Goal: Book appointment/travel/reservation

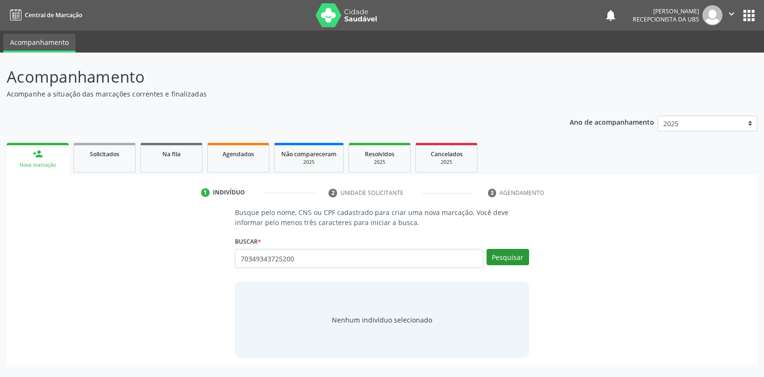
type input "70349343725200"
click at [502, 256] on button "Pesquisar" at bounding box center [508, 257] width 42 height 16
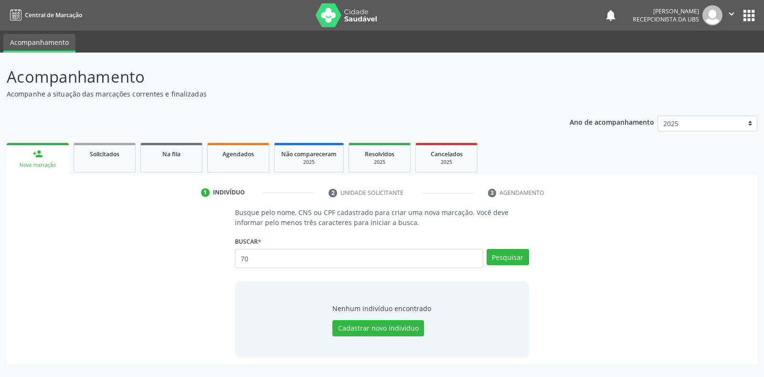
type input "7"
click at [242, 257] on input "text" at bounding box center [359, 258] width 248 height 19
type input "703409343725200"
click at [497, 258] on button "Pesquisar" at bounding box center [508, 257] width 42 height 16
type input "703409343725200"
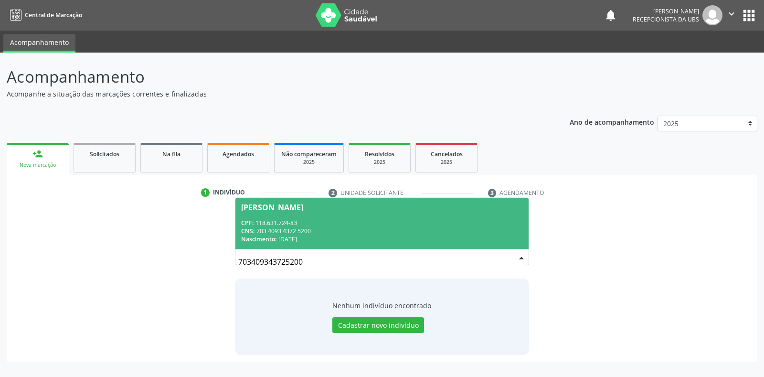
click at [303, 209] on div "[PERSON_NAME]" at bounding box center [272, 207] width 62 height 8
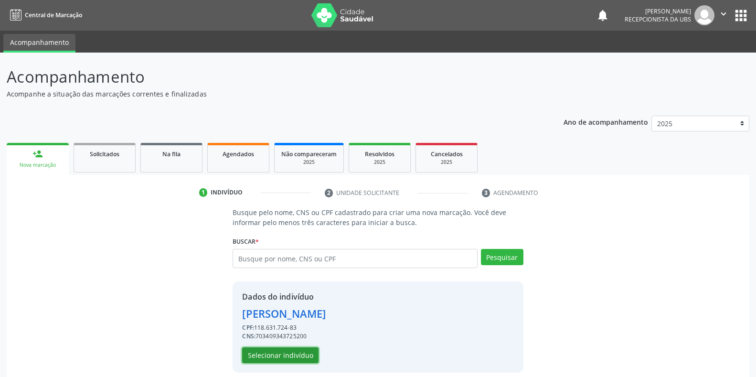
click at [272, 355] on button "Selecionar indivíduo" at bounding box center [280, 355] width 76 height 16
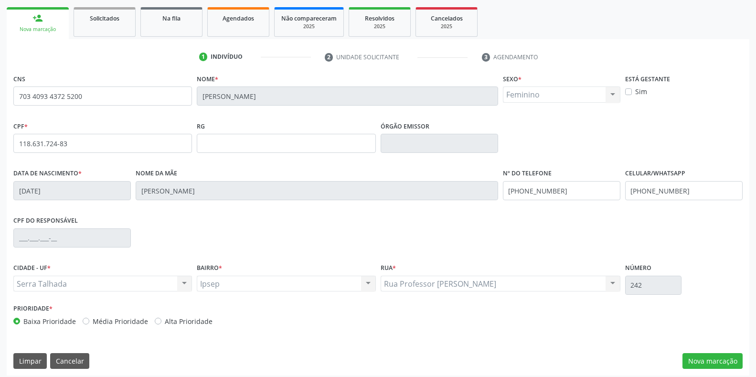
scroll to position [141, 0]
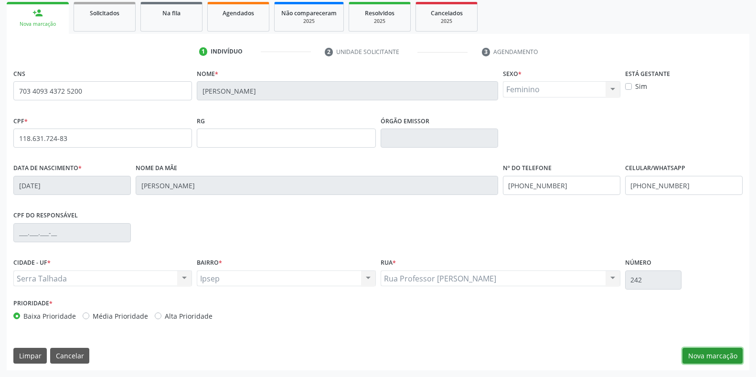
click at [710, 357] on button "Nova marcação" at bounding box center [712, 356] width 60 height 16
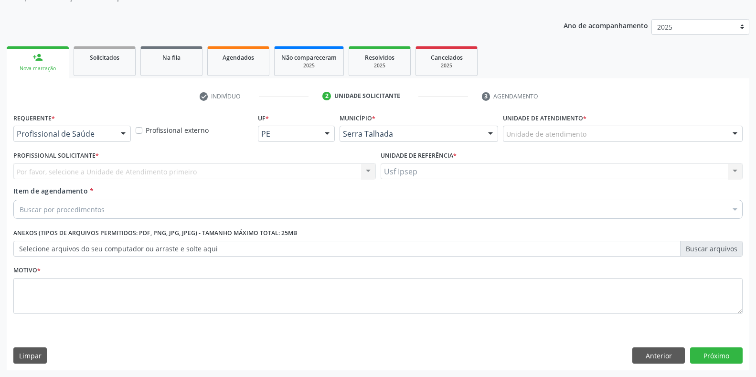
scroll to position [96, 0]
click at [124, 134] on div at bounding box center [123, 134] width 14 height 16
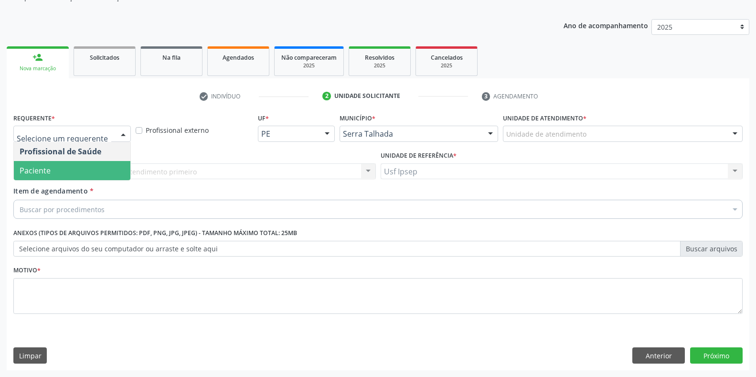
click at [71, 179] on span "Paciente" at bounding box center [72, 170] width 116 height 19
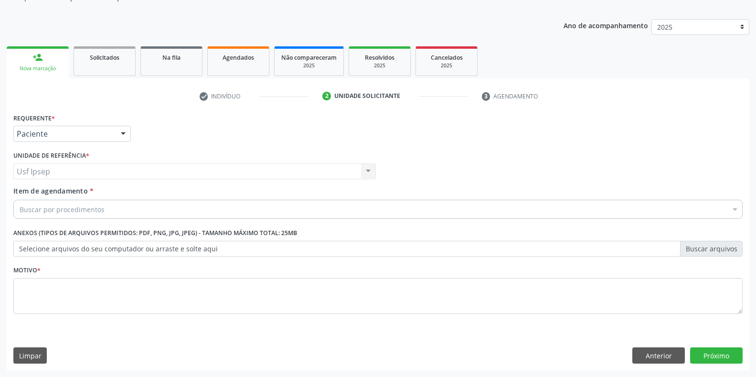
click at [52, 197] on div "Item de agendamento * Buscar por procedimentos Selecionar todos 0304070076 - .Q…" at bounding box center [377, 201] width 729 height 30
click at [27, 192] on span "Item de agendamento" at bounding box center [50, 190] width 74 height 9
click at [20, 200] on input "Item de agendamento *" at bounding box center [20, 209] width 0 height 19
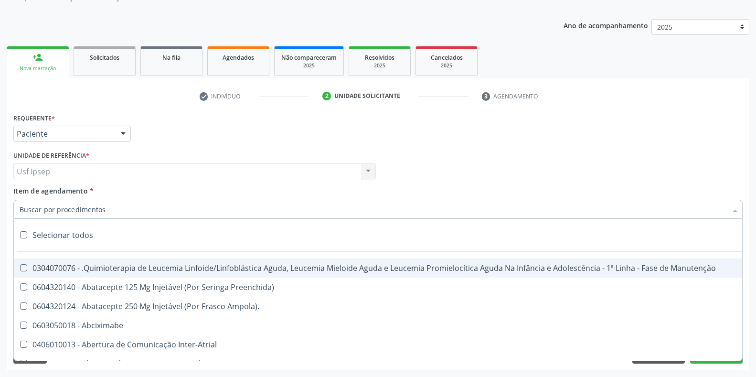
click at [19, 209] on div at bounding box center [377, 209] width 729 height 19
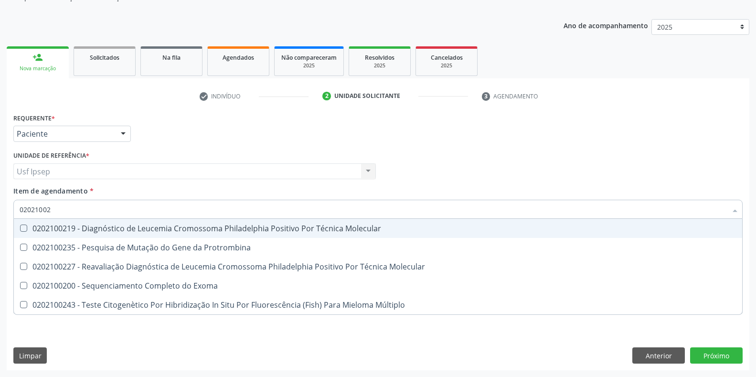
type input "020210023"
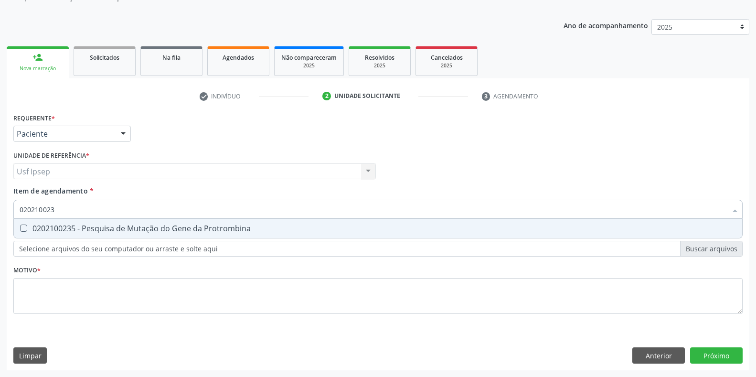
click at [22, 230] on Protrombina at bounding box center [23, 227] width 7 height 7
click at [20, 230] on Protrombina "checkbox" at bounding box center [17, 228] width 6 height 6
checkbox Protrombina "true"
click at [56, 207] on input "020210023" at bounding box center [373, 209] width 707 height 19
type input "02021002"
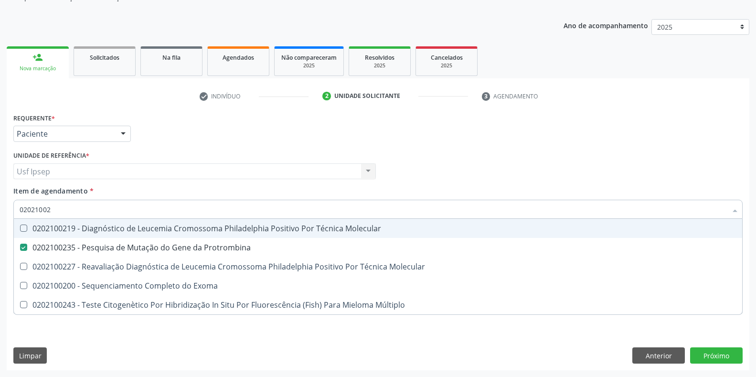
checkbox Molecular "false"
type input "0202100"
checkbox Protrombina "false"
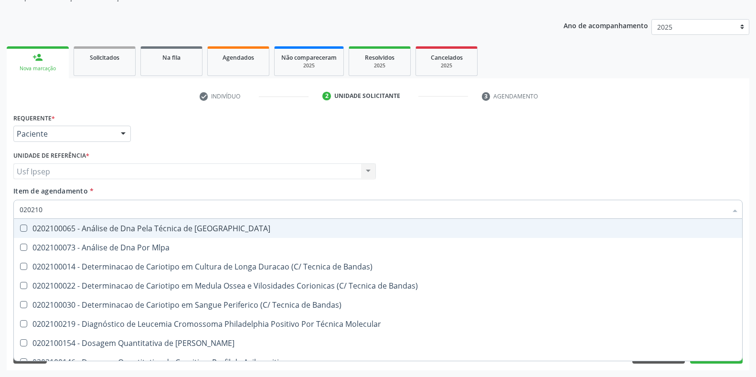
type input "02021"
checkbox Protrombina "false"
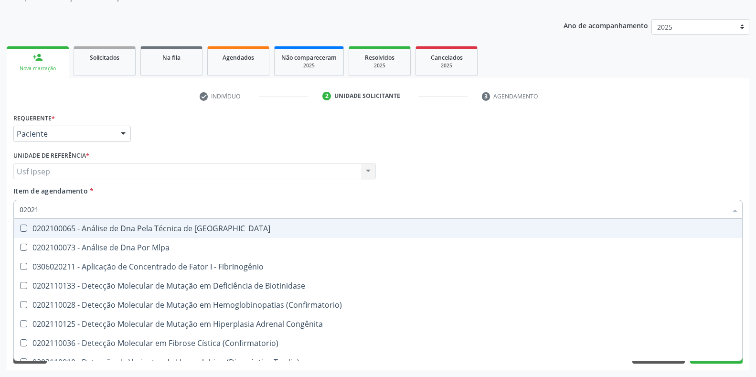
type input "0202"
checkbox Protrombina "false"
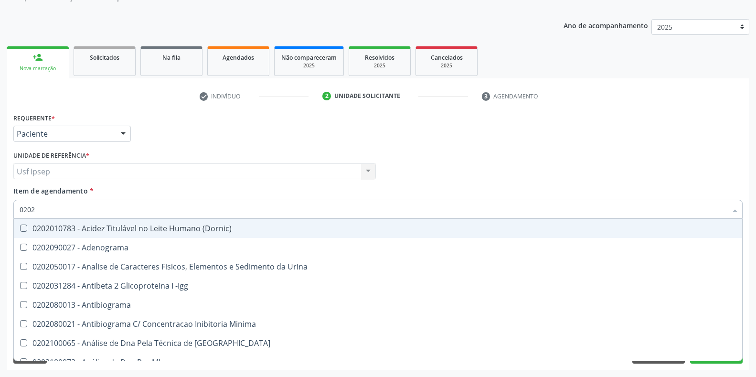
type input "02020"
checkbox Protrombina "false"
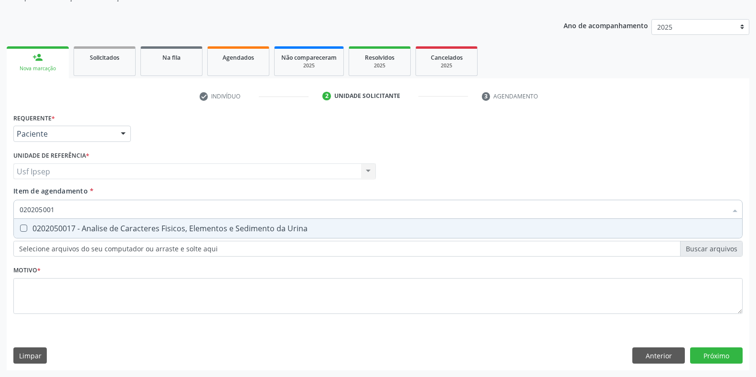
type input "0202050017"
click at [26, 228] on Urina at bounding box center [23, 227] width 7 height 7
click at [20, 228] on Urina "checkbox" at bounding box center [17, 228] width 6 height 6
checkbox Urina "true"
click at [61, 208] on input "0202050017" at bounding box center [373, 209] width 707 height 19
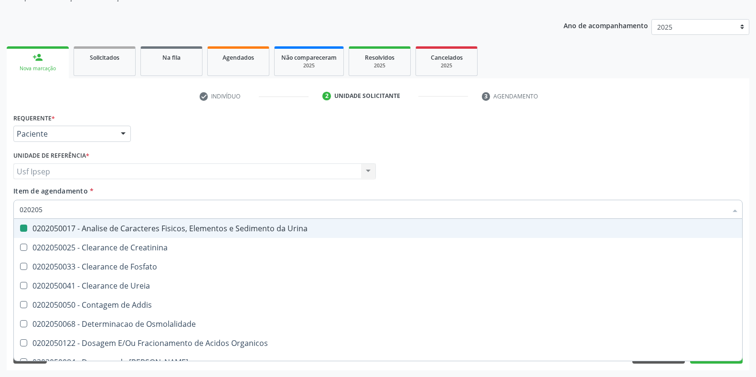
type input "02020"
checkbox Urina "false"
checkbox Fosfato "true"
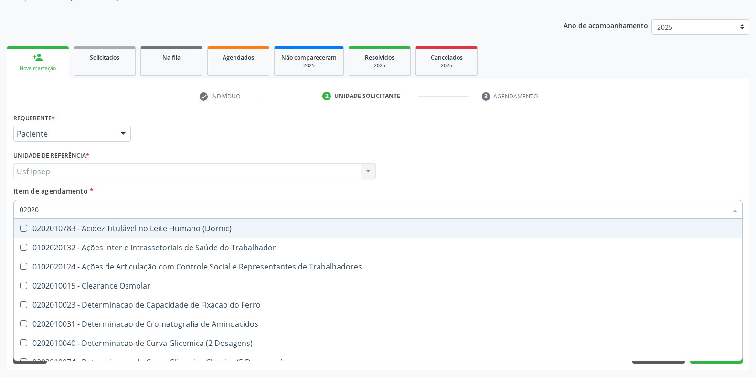
type input "020201"
checkbox Trabalhadores "false"
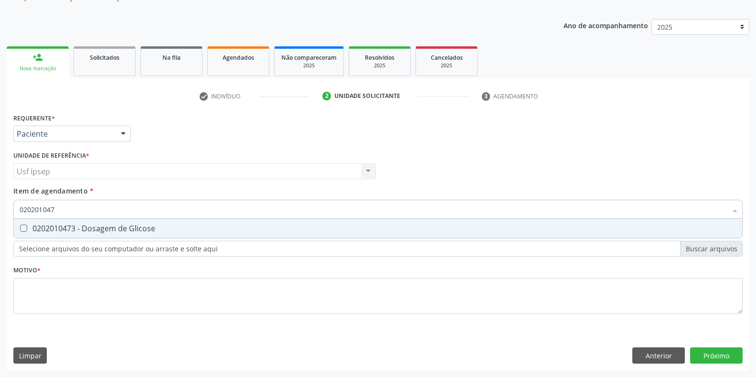
type input "0202010473"
click at [21, 227] on Glicose at bounding box center [23, 227] width 7 height 7
click at [20, 227] on Glicose "checkbox" at bounding box center [17, 228] width 6 height 6
checkbox Glicose "true"
click at [61, 208] on input "0202010473" at bounding box center [373, 209] width 707 height 19
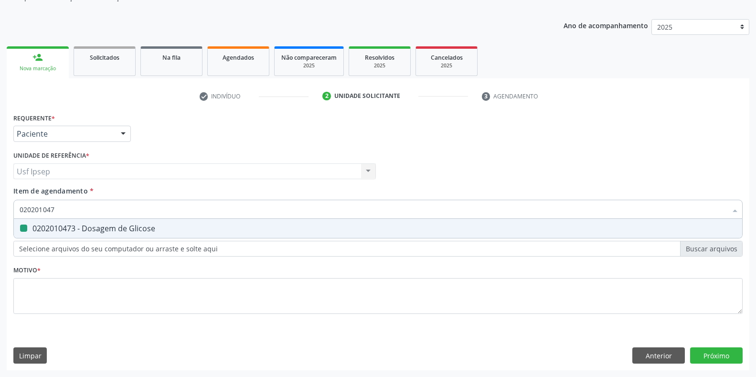
type input "02020104"
checkbox Glicose "false"
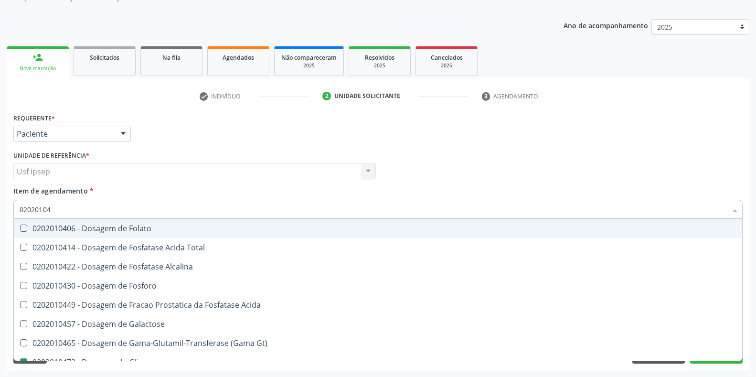
type input "0202010"
checkbox Glicose "false"
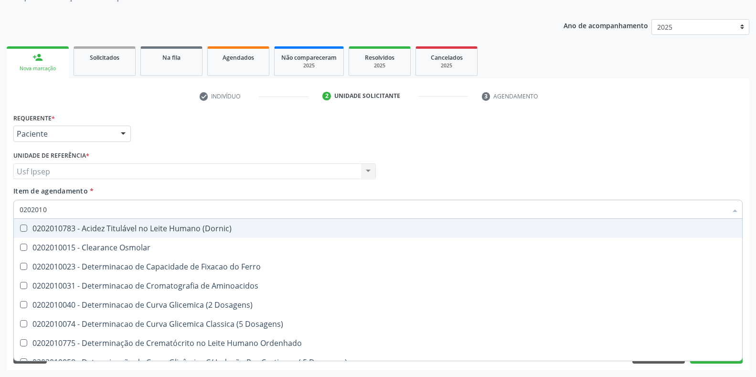
type input "020201"
checkbox Glicose "false"
checkbox Nt-Probnp\) "true"
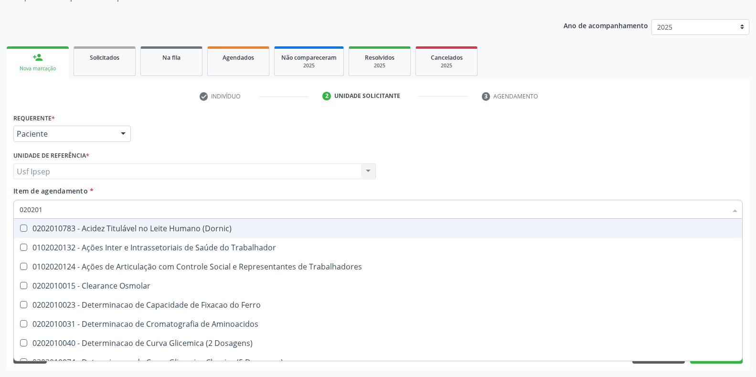
type input "02020"
checkbox Trabalhadores "true"
checkbox Glicose "false"
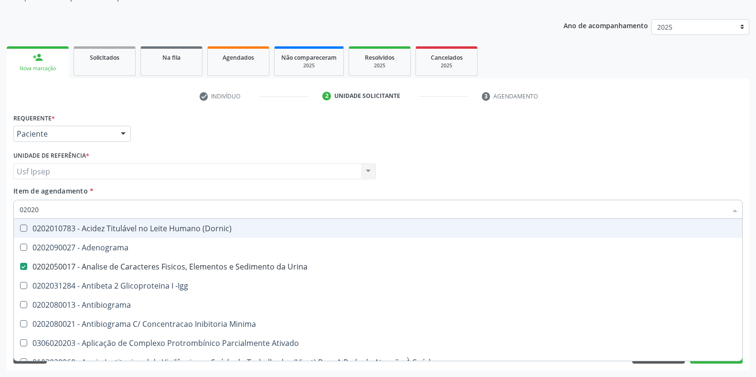
type input "0202"
checkbox Glicose "false"
checkbox Lactato "true"
checkbox Pública "true"
type input "02020"
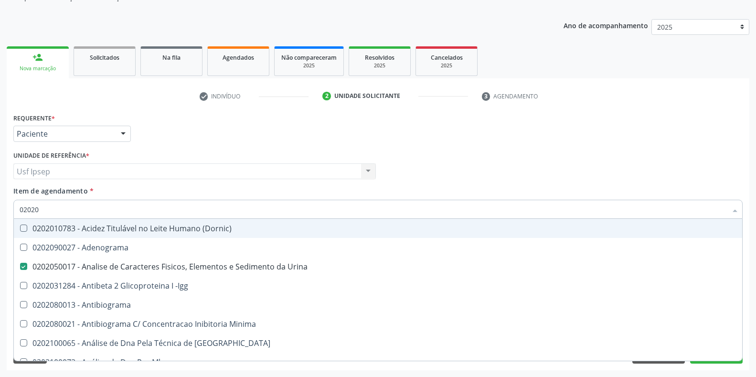
checkbox Xi "true"
checkbox Glicose "false"
checkbox Protrombina "false"
type input "020202"
checkbox Urina "false"
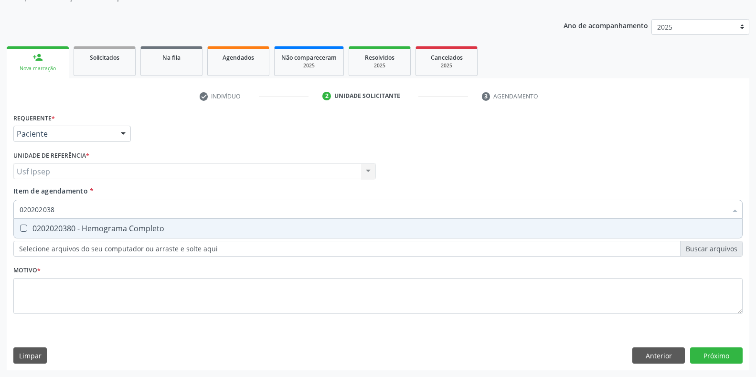
type input "0202020380"
click at [24, 228] on Completo at bounding box center [23, 227] width 7 height 7
click at [20, 228] on Completo "checkbox" at bounding box center [17, 228] width 6 height 6
checkbox Completo "true"
click at [59, 209] on input "0202020380" at bounding box center [373, 209] width 707 height 19
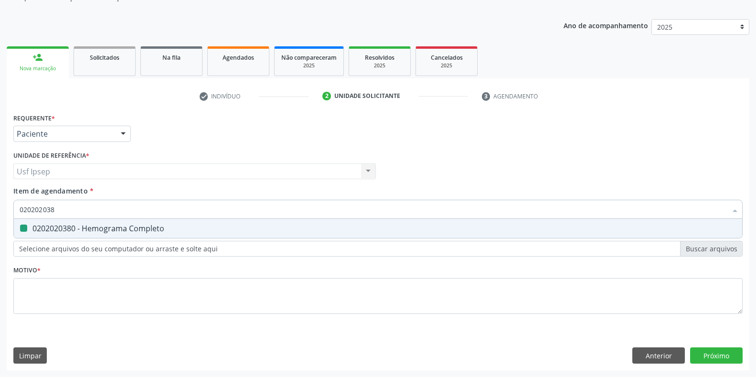
type input "02020203"
checkbox Completo "false"
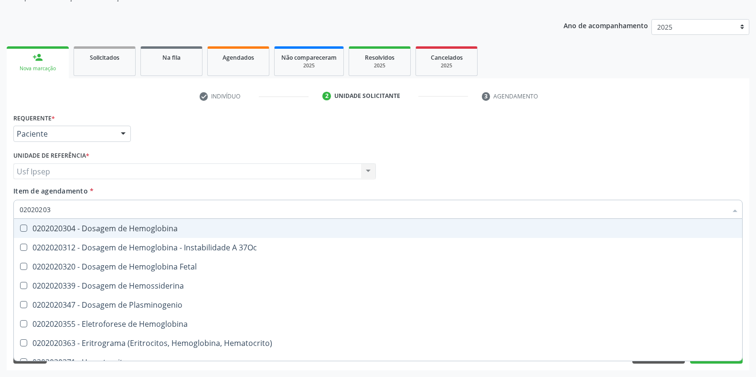
type input "0202020"
checkbox Completo "false"
type input "020202"
checkbox Completo "false"
checkbox Leucograma "true"
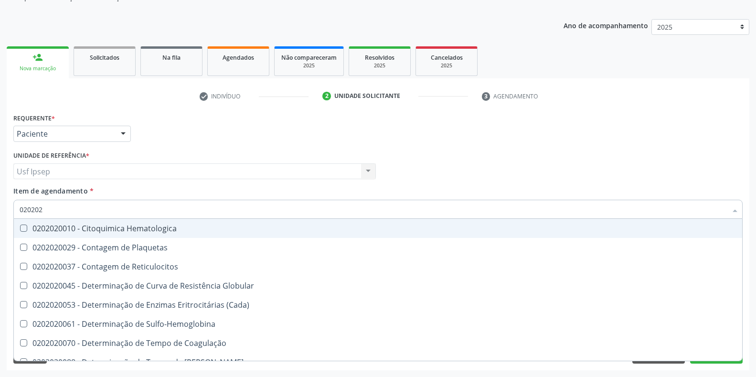
type input "02020"
checkbox Reticulocitos "true"
checkbox Leucograma "false"
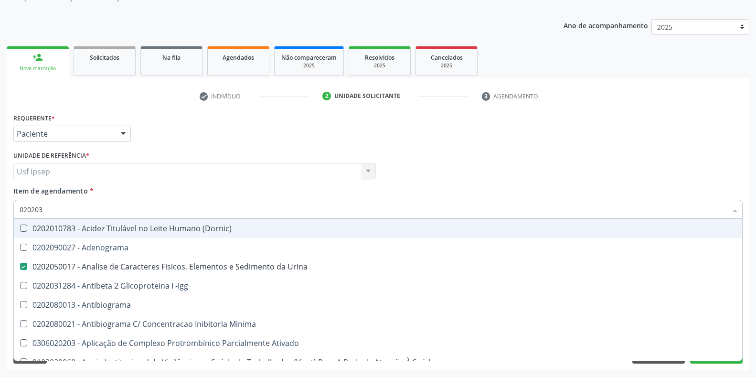
type input "0202030"
checkbox Urina "false"
checkbox Aminoacidos "false"
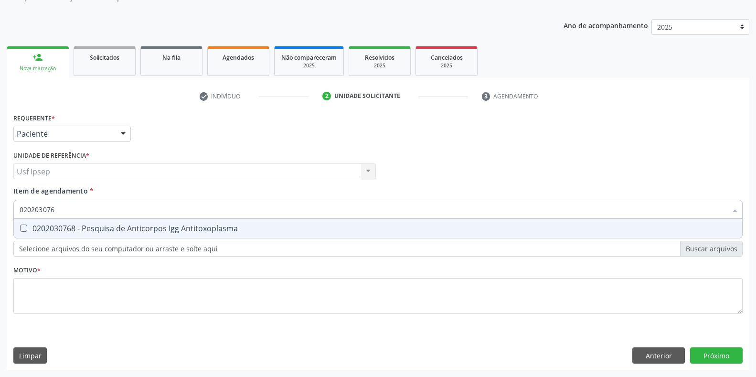
type input "0202030768"
click at [20, 231] on div at bounding box center [17, 228] width 7 height 8
checkbox Antitoxoplasma "true"
click at [59, 210] on input "0202030768" at bounding box center [373, 209] width 707 height 19
type input "02020307"
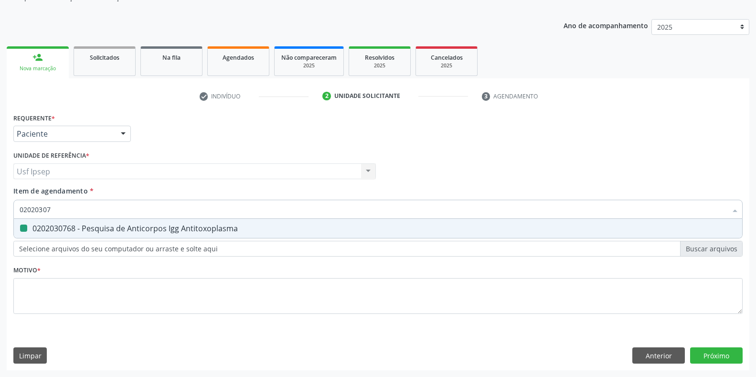
checkbox Antitoxoplasma "false"
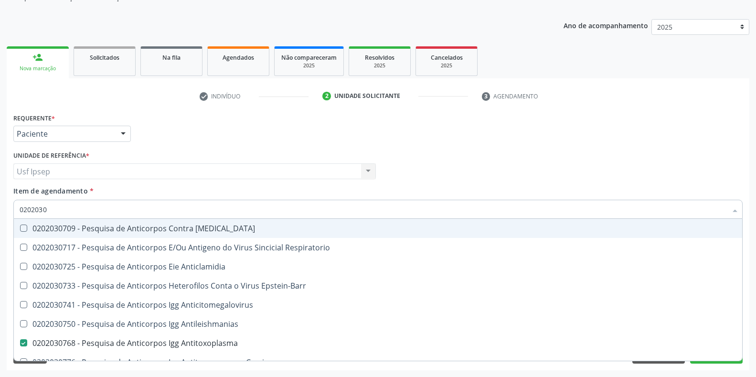
type input "020203"
checkbox Antitoxoplasma "false"
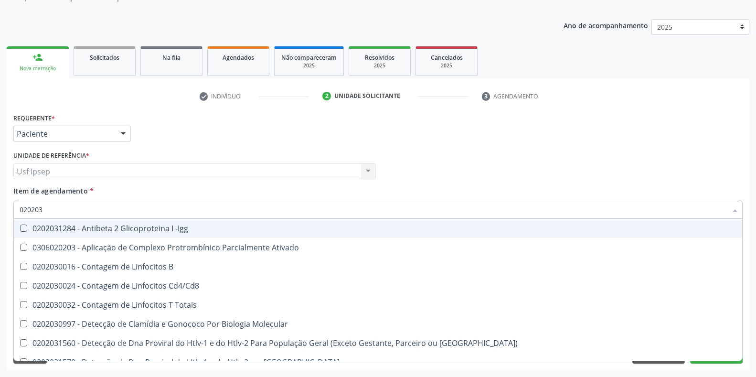
type input "0202030"
checkbox Completo "false"
checkbox \(Ro\) "true"
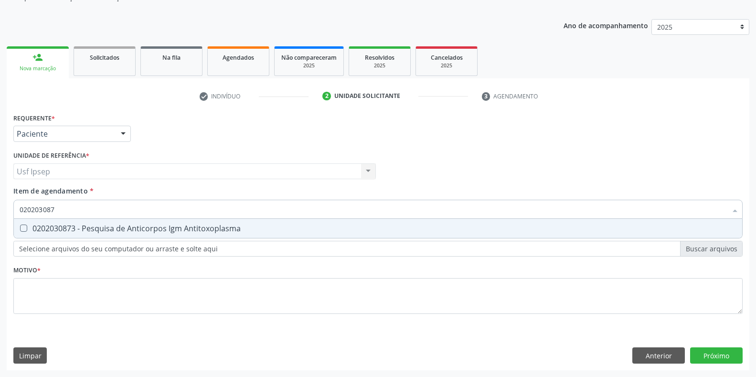
type input "0202030873"
click at [23, 227] on Antitoxoplasma at bounding box center [23, 227] width 7 height 7
click at [20, 227] on Antitoxoplasma "checkbox" at bounding box center [17, 228] width 6 height 6
checkbox Antitoxoplasma "true"
click at [59, 210] on input "0202030873" at bounding box center [373, 209] width 707 height 19
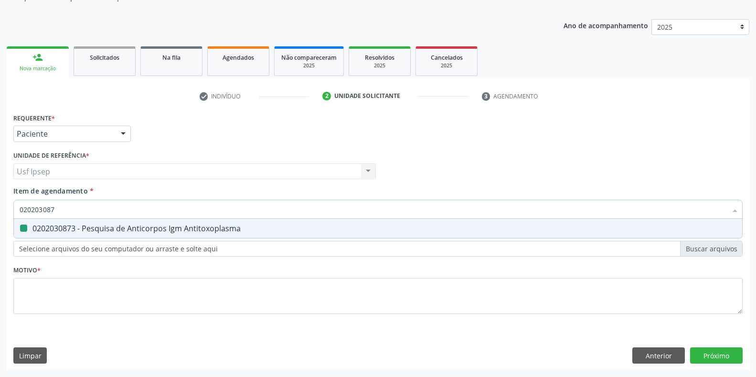
type input "02020308"
checkbox Antitoxoplasma "false"
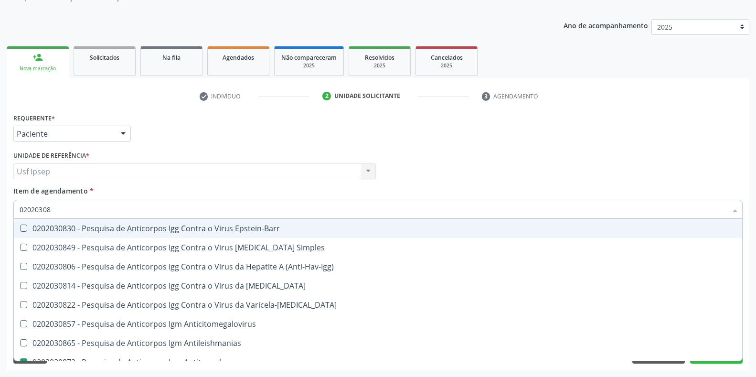
type input "0202030"
checkbox Antitoxoplasma "false"
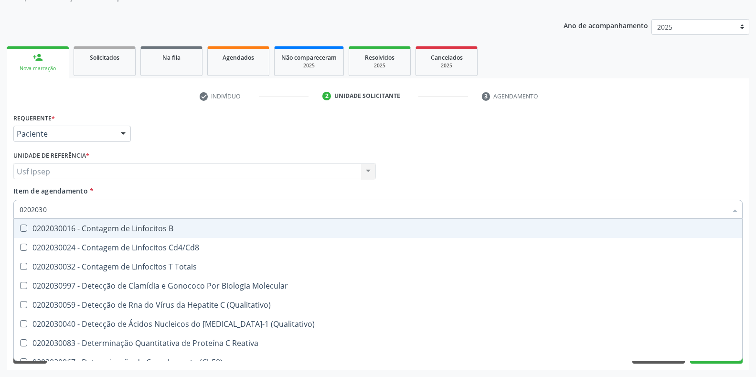
type input "020203"
checkbox Antiglomerulo "true"
checkbox Antitoxoplasma "false"
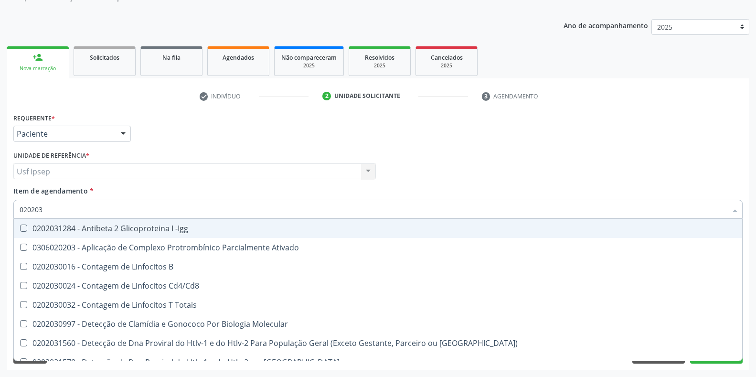
type input "02020"
checkbox B "true"
checkbox Completo "false"
checkbox Antitoxoplasma "false"
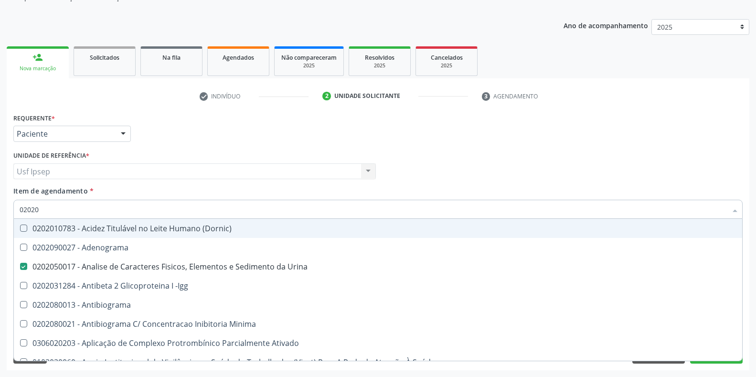
type input "020208"
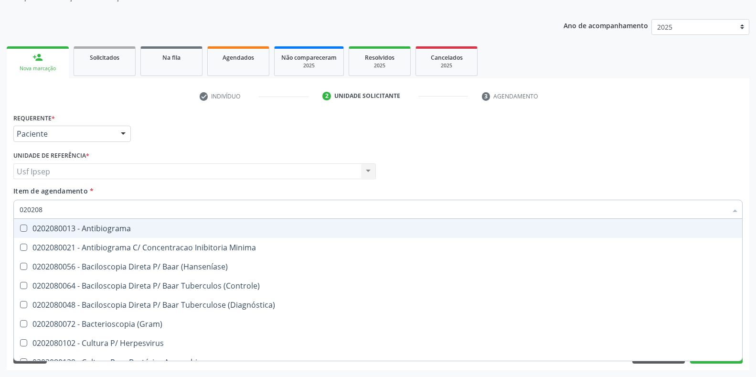
checkbox \(Hanseníase\) "false"
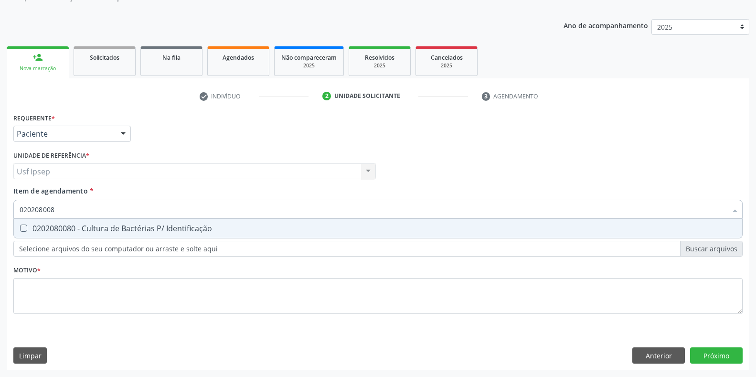
type input "0202080080"
click at [24, 227] on Identificação at bounding box center [23, 227] width 7 height 7
click at [20, 227] on Identificação "checkbox" at bounding box center [17, 228] width 6 height 6
checkbox Identificação "true"
click at [59, 209] on input "0202080080" at bounding box center [373, 209] width 707 height 19
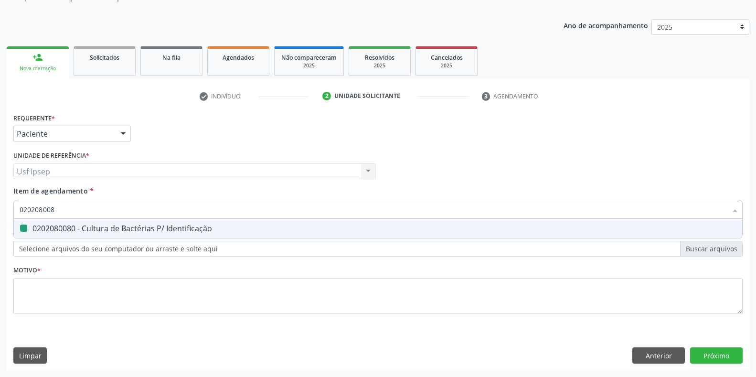
type input "02020800"
checkbox Identificação "false"
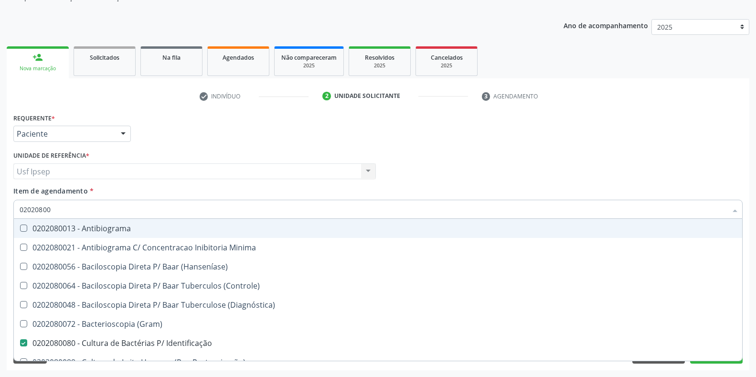
type input "0202080"
checkbox Identificação "false"
click at [478, 160] on div "Profissional Solicitante Por favor, selecione a Unidade de Atendimento primeiro…" at bounding box center [378, 166] width 734 height 37
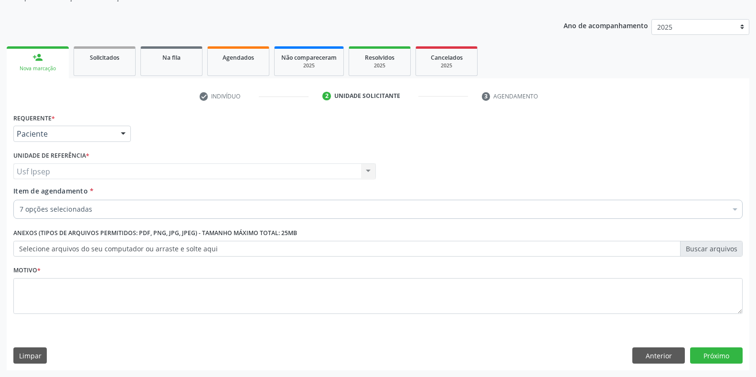
click at [644, 142] on div "Requerente * Paciente Profissional de Saúde Paciente Nenhum resultado encontrad…" at bounding box center [378, 129] width 734 height 37
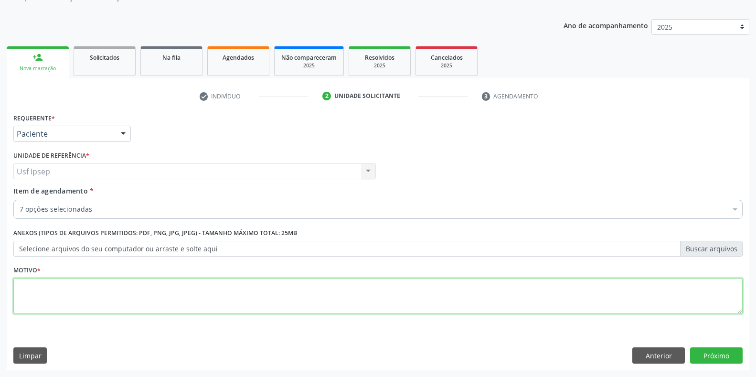
click at [23, 297] on textarea at bounding box center [377, 296] width 729 height 36
type textarea "1"
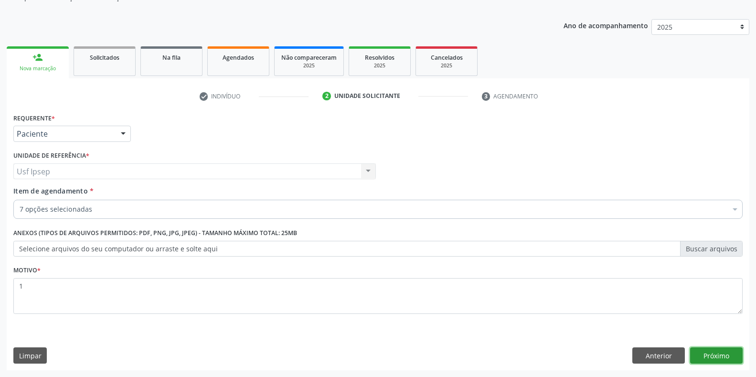
click at [703, 356] on button "Próximo" at bounding box center [716, 355] width 53 height 16
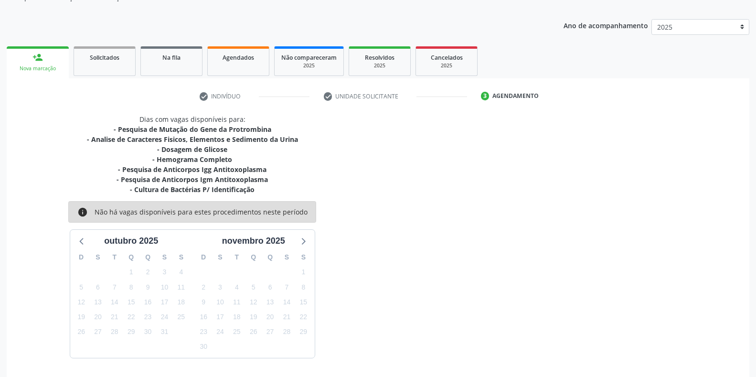
click at [476, 171] on div "Dias com vagas disponíveis para: - Pesquisa de Mutação do Gene da Protrombina -…" at bounding box center [378, 235] width 742 height 243
click at [572, 148] on div "Dias com vagas disponíveis para: - Pesquisa de Mutação do Gene da Protrombina -…" at bounding box center [378, 235] width 742 height 243
click at [321, 168] on div "Dias com vagas disponíveis para: - Pesquisa de Mutação do Gene da Protrombina -…" at bounding box center [192, 235] width 371 height 243
click at [367, 142] on div "Dias com vagas disponíveis para: - Pesquisa de Mutação do Gene da Protrombina -…" at bounding box center [192, 235] width 371 height 243
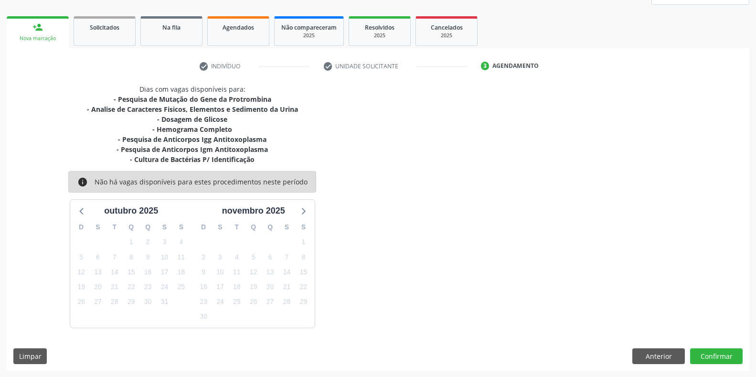
scroll to position [127, 0]
click at [668, 350] on button "Anterior" at bounding box center [658, 356] width 53 height 16
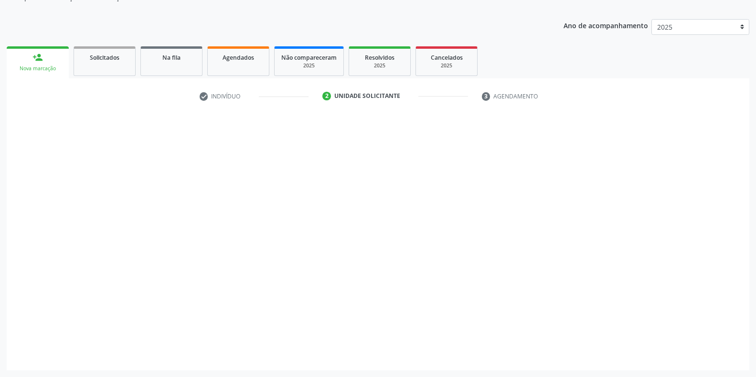
scroll to position [96, 0]
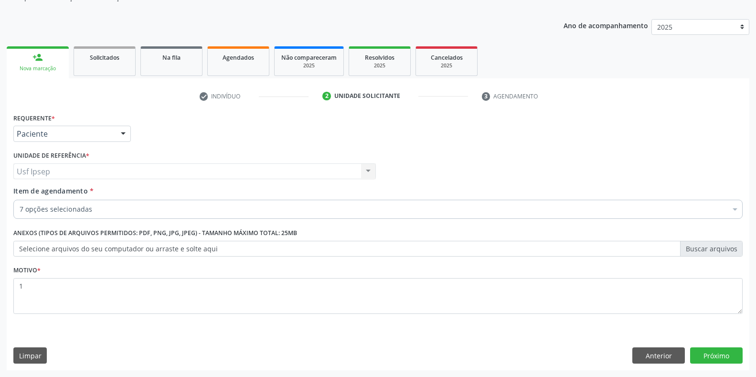
click at [30, 190] on span "Item de agendamento" at bounding box center [50, 190] width 74 height 9
click at [20, 200] on input "Item de agendamento *" at bounding box center [20, 209] width 0 height 19
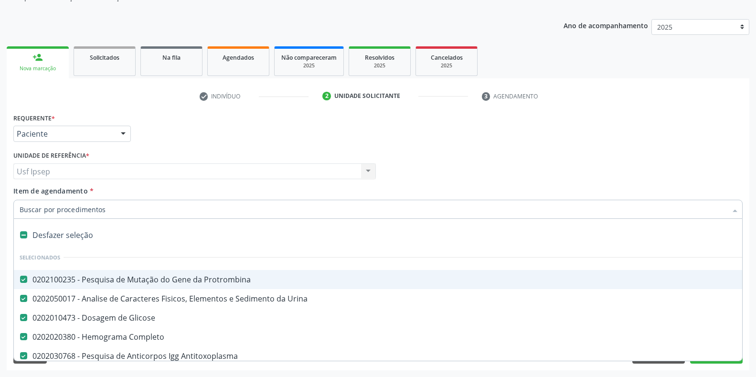
click at [24, 277] on Protrombina at bounding box center [23, 278] width 7 height 7
click at [20, 277] on Protrombina "checkbox" at bounding box center [17, 279] width 6 height 6
checkbox Protrombina "false"
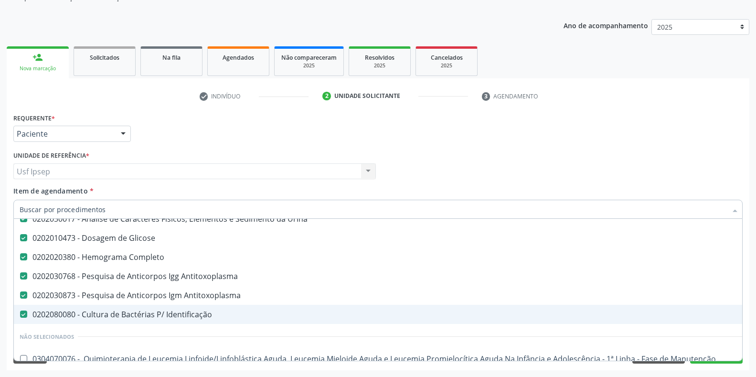
scroll to position [159, 0]
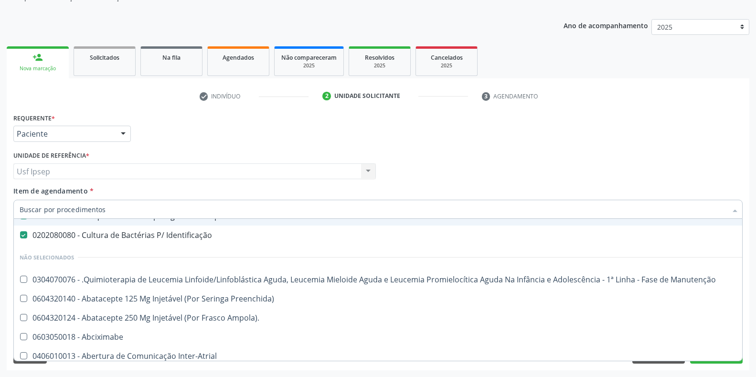
click at [642, 145] on div "Requerente * Paciente Profissional de Saúde Paciente Nenhum resultado encontrad…" at bounding box center [378, 129] width 734 height 37
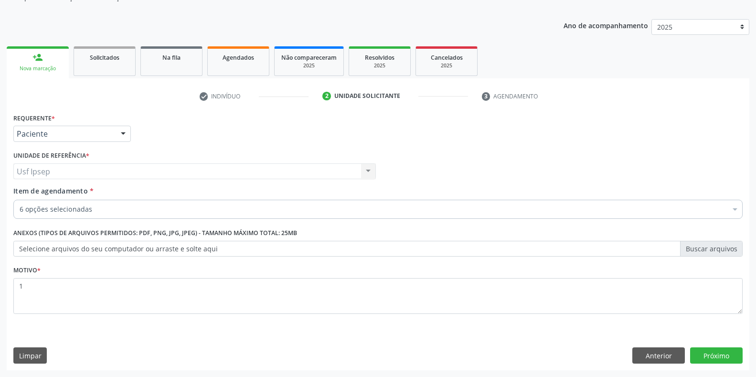
scroll to position [0, 0]
click at [714, 358] on button "Próximo" at bounding box center [716, 355] width 53 height 16
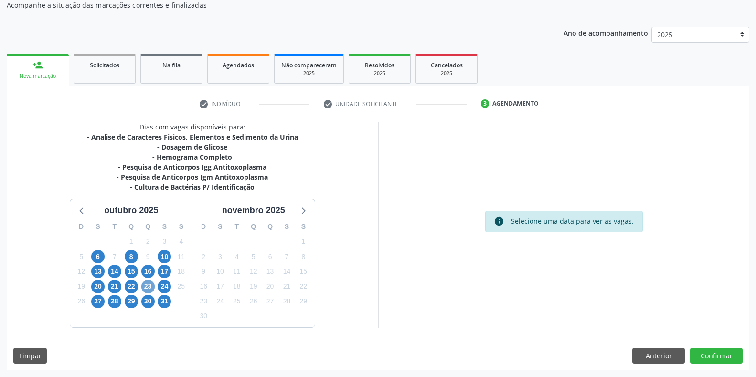
click at [150, 287] on span "23" at bounding box center [147, 286] width 13 height 13
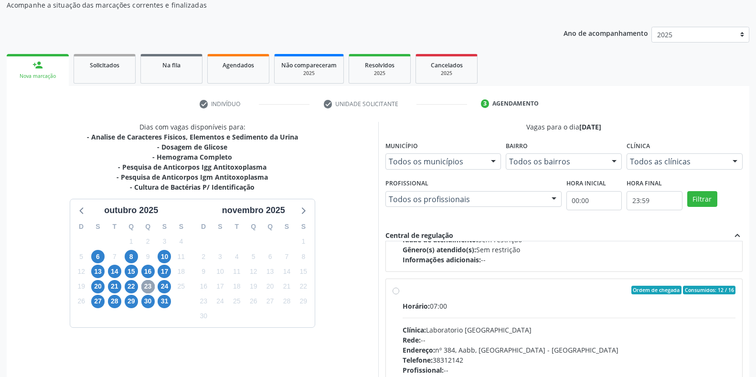
scroll to position [318, 0]
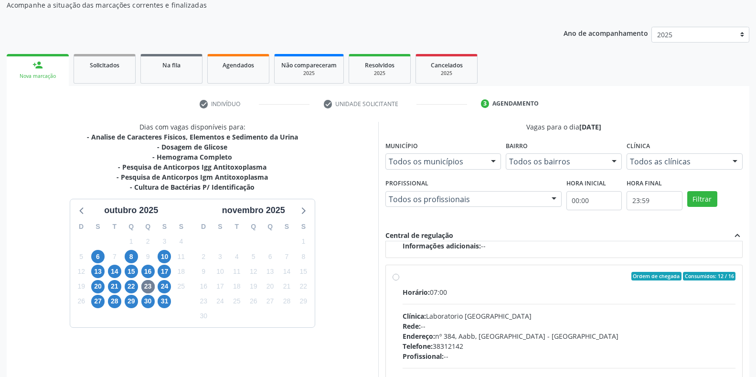
click at [402, 278] on label "Ordem de chegada Consumidos: 12 / 16 Horário: 07:00 Clínica: Laboratorio [GEOGR…" at bounding box center [568, 345] width 333 height 147
click at [394, 278] on input "Ordem de chegada Consumidos: 12 / 16 Horário: 07:00 Clínica: Laboratorio [GEOGR…" at bounding box center [395, 276] width 7 height 9
radio input "true"
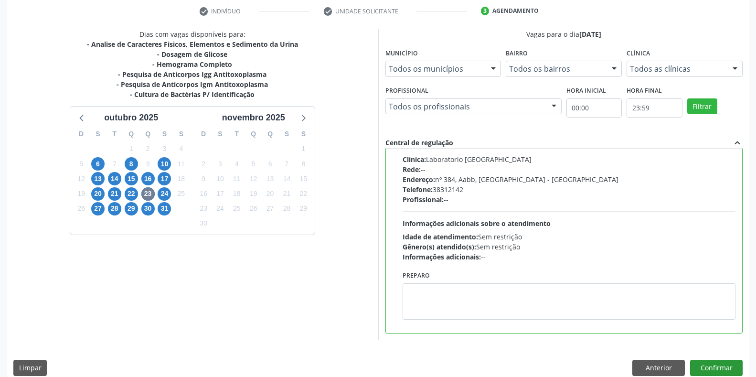
scroll to position [194, 0]
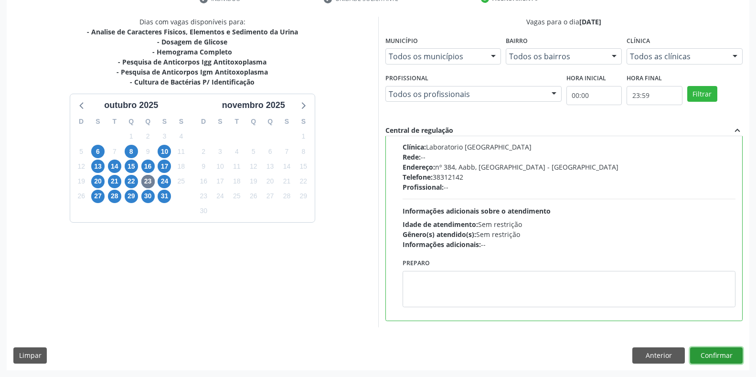
click at [705, 358] on button "Confirmar" at bounding box center [716, 355] width 53 height 16
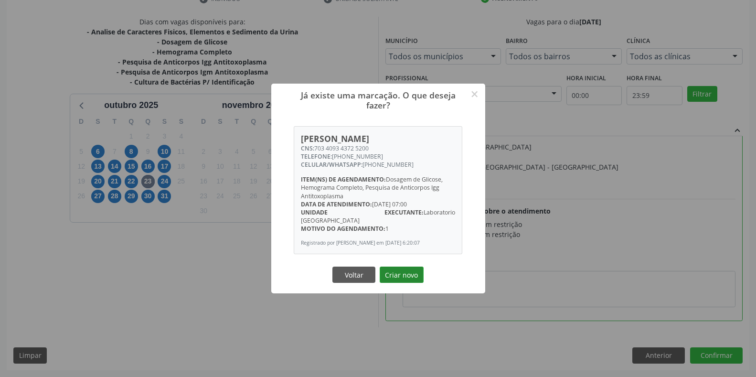
click at [401, 272] on button "Criar novo" at bounding box center [402, 274] width 44 height 16
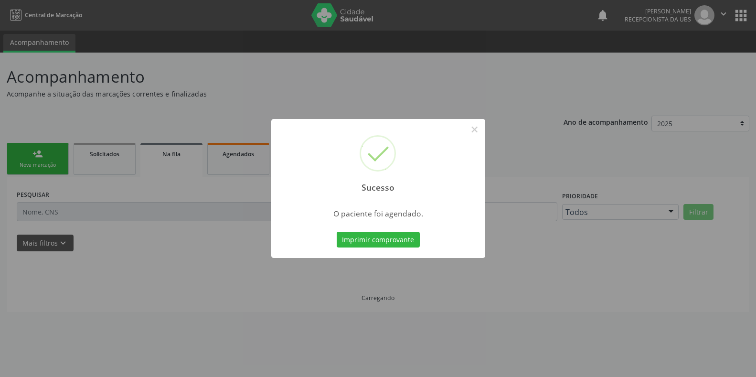
scroll to position [0, 0]
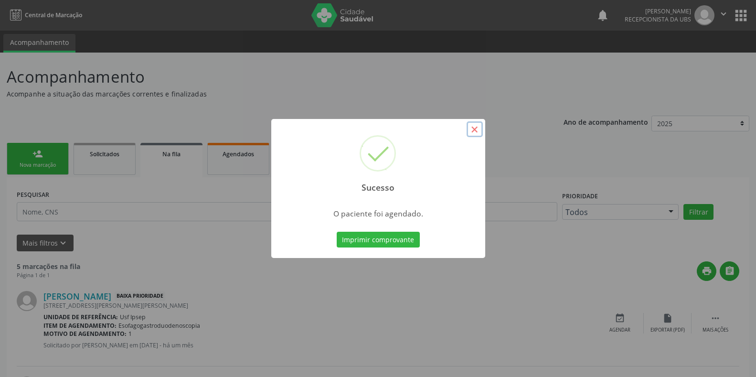
click at [477, 128] on button "×" at bounding box center [474, 129] width 16 height 16
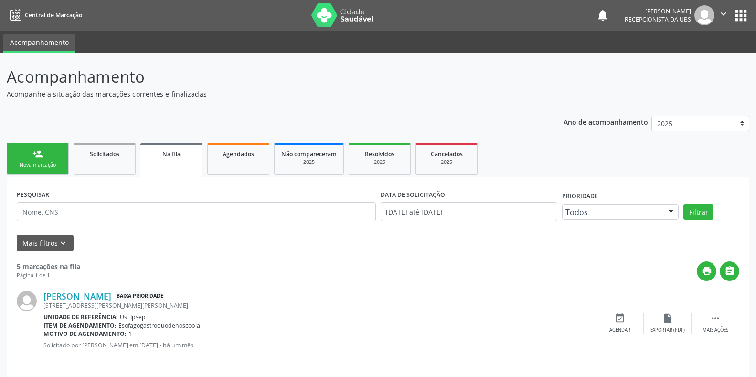
click at [32, 164] on div "Nova marcação" at bounding box center [38, 164] width 48 height 7
click at [43, 169] on link "person_add Nova marcação" at bounding box center [38, 159] width 62 height 32
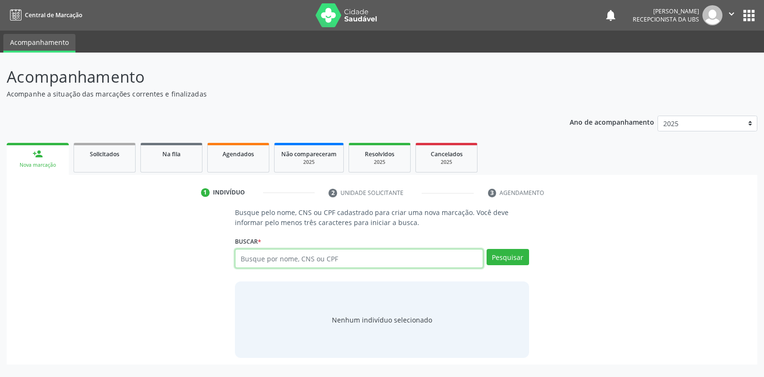
click at [239, 259] on input "text" at bounding box center [359, 258] width 248 height 19
click at [239, 255] on input "text" at bounding box center [359, 258] width 248 height 19
type input "8"
type input "700006720684102"
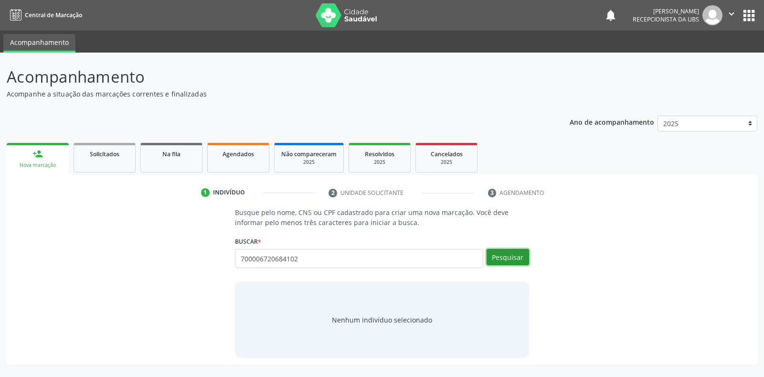
click at [501, 258] on button "Pesquisar" at bounding box center [508, 257] width 42 height 16
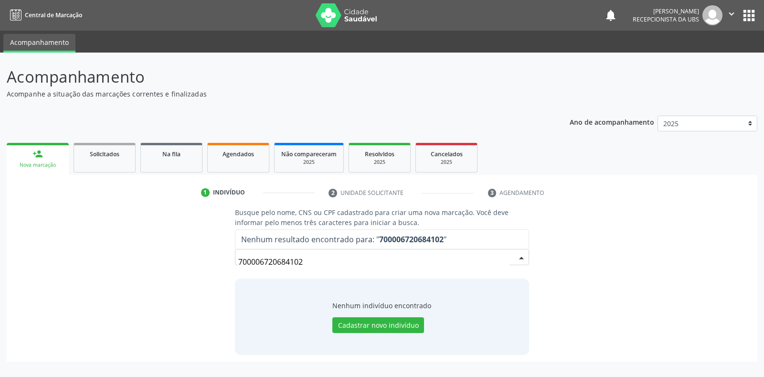
click at [308, 263] on input "700006720684102" at bounding box center [373, 261] width 271 height 19
click at [302, 262] on input "700006720684102" at bounding box center [373, 261] width 271 height 19
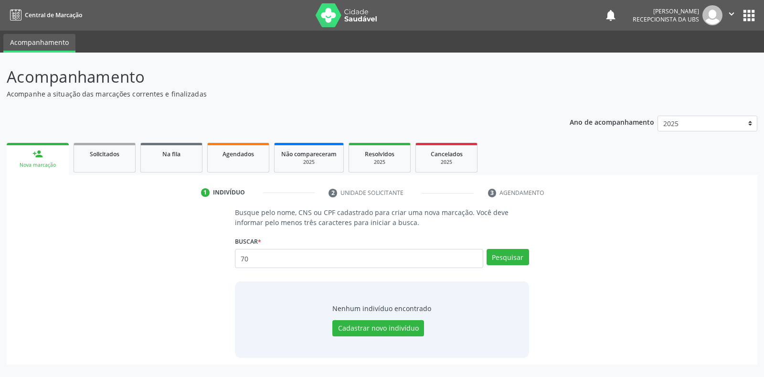
type input "7"
type input "41836251491"
click at [508, 255] on button "Pesquisar" at bounding box center [508, 257] width 42 height 16
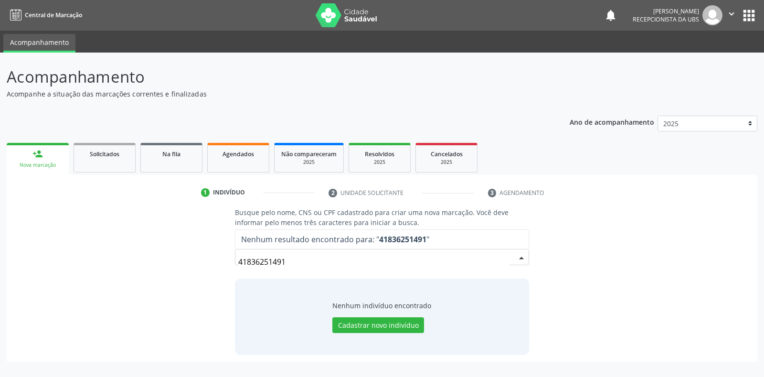
click at [288, 261] on input "41836251491" at bounding box center [373, 261] width 271 height 19
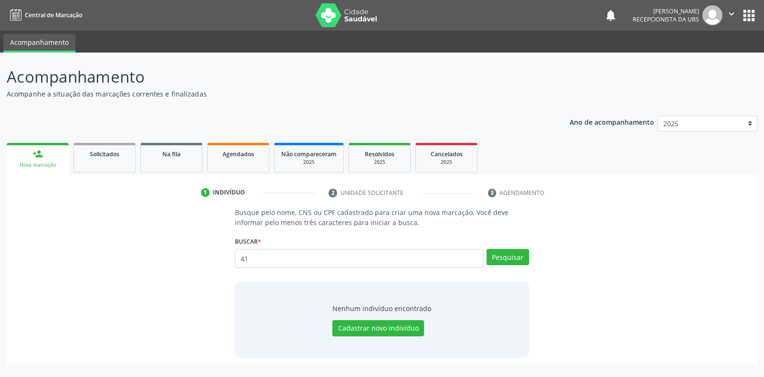
type input "4"
type input "41836251492"
click at [505, 255] on button "Pesquisar" at bounding box center [508, 257] width 42 height 16
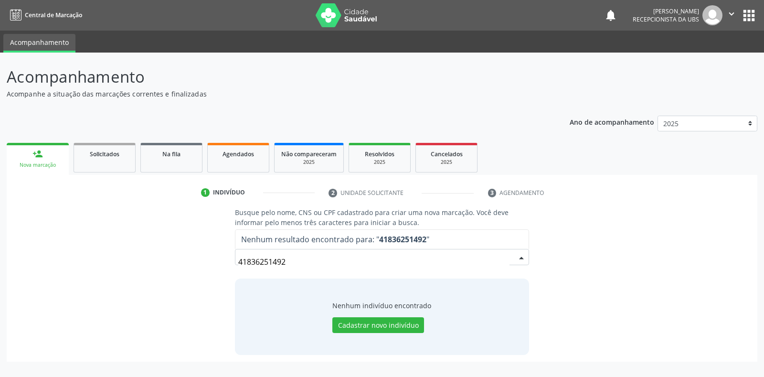
click at [288, 261] on input "41836251492" at bounding box center [373, 261] width 271 height 19
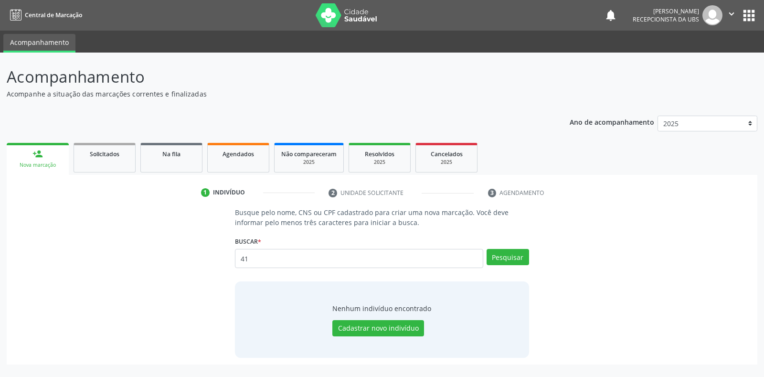
type input "4"
type input "[PERSON_NAME]"
click at [501, 259] on button "Pesquisar" at bounding box center [508, 257] width 42 height 16
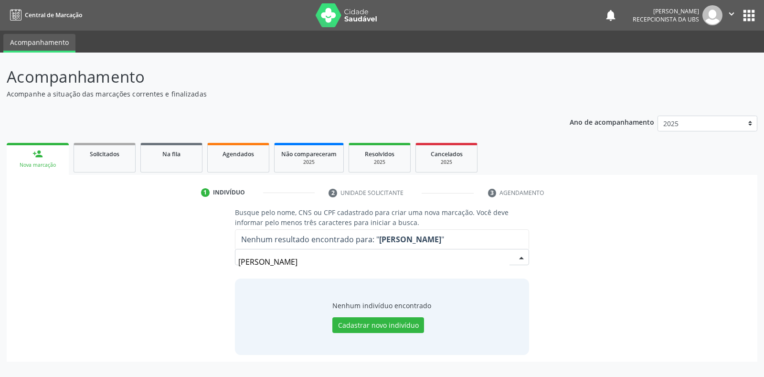
click at [441, 236] on strong "[PERSON_NAME]" at bounding box center [410, 239] width 62 height 11
click at [354, 261] on input "[PERSON_NAME]" at bounding box center [373, 261] width 271 height 19
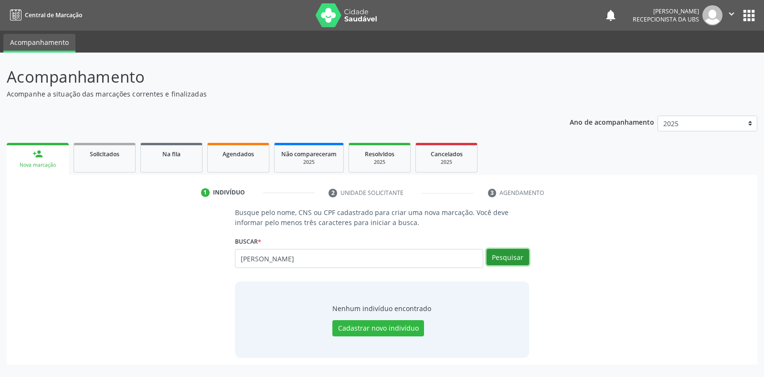
click at [504, 258] on button "Pesquisar" at bounding box center [508, 257] width 42 height 16
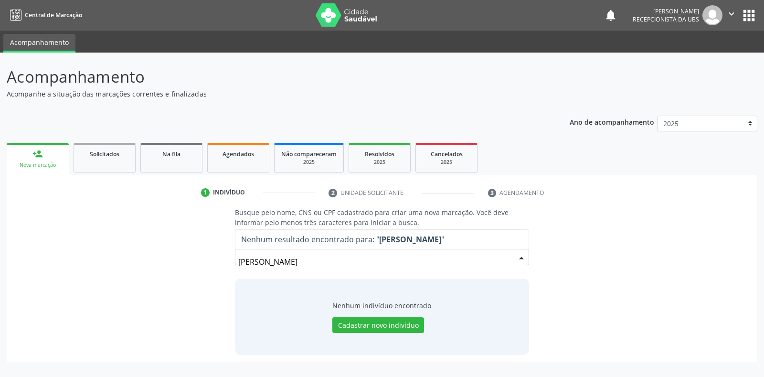
click at [363, 261] on input "[PERSON_NAME]" at bounding box center [373, 261] width 271 height 19
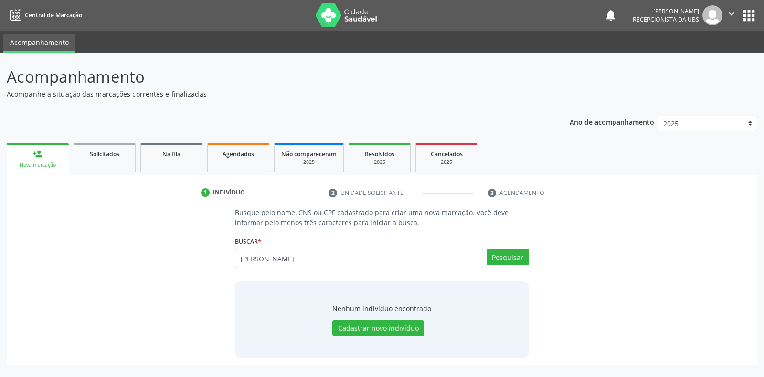
click at [351, 258] on input "[PERSON_NAME]" at bounding box center [359, 258] width 248 height 19
type input "[PERSON_NAME]"
click at [505, 258] on button "Pesquisar" at bounding box center [508, 257] width 42 height 16
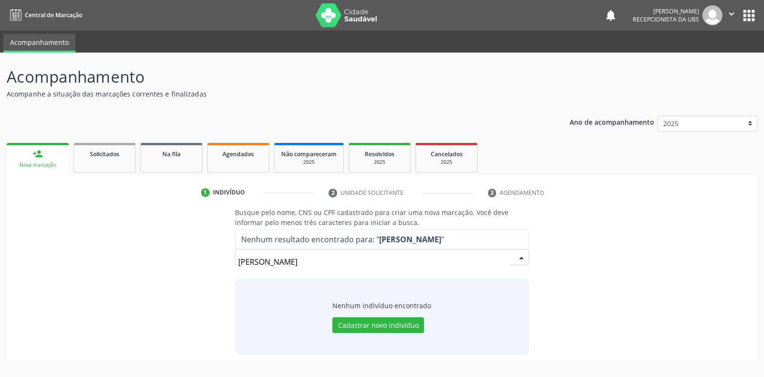
click at [360, 264] on input "[PERSON_NAME]" at bounding box center [373, 261] width 271 height 19
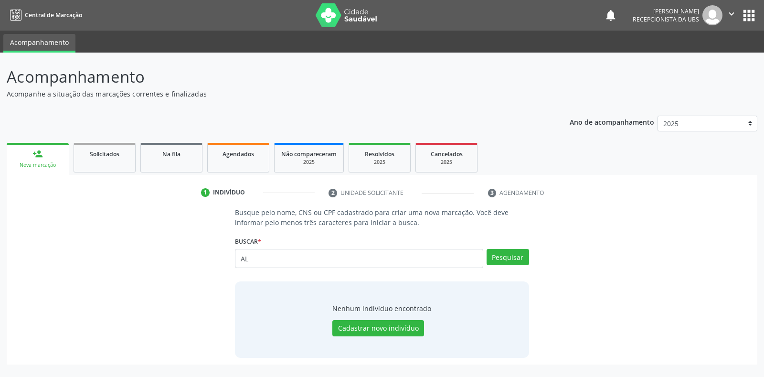
type input "A"
drag, startPoint x: 291, startPoint y: 269, endPoint x: 221, endPoint y: 246, distance: 73.4
click at [219, 255] on div "Busque pelo nome, CNS ou CPF cadastrado para criar uma nova marcação. Você deve…" at bounding box center [381, 282] width 737 height 150
drag, startPoint x: 243, startPoint y: 259, endPoint x: 254, endPoint y: 259, distance: 10.5
click at [254, 259] on input "text" at bounding box center [359, 258] width 248 height 19
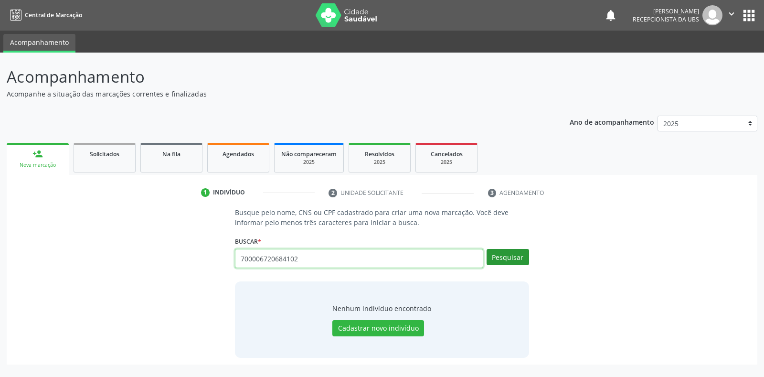
type input "700006720684102"
drag, startPoint x: 501, startPoint y: 254, endPoint x: 507, endPoint y: 256, distance: 6.0
click at [507, 256] on button "Pesquisar" at bounding box center [508, 257] width 42 height 16
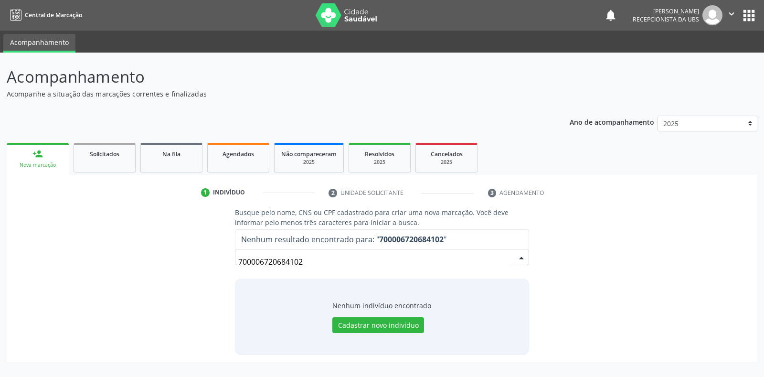
click at [307, 260] on input "700006720684102" at bounding box center [373, 261] width 271 height 19
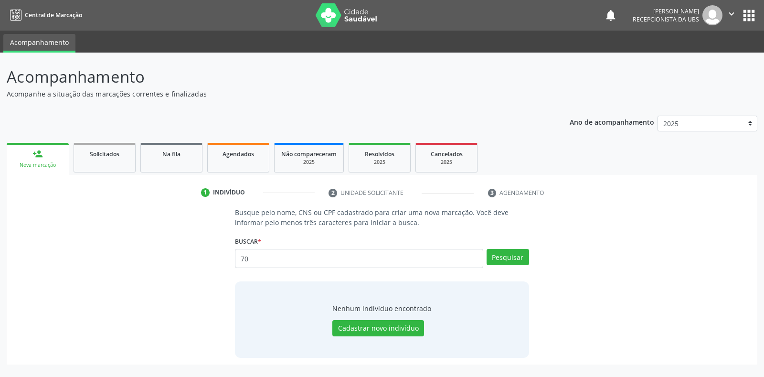
type input "7"
type input "41836251491"
click at [501, 258] on button "Pesquisar" at bounding box center [508, 257] width 42 height 16
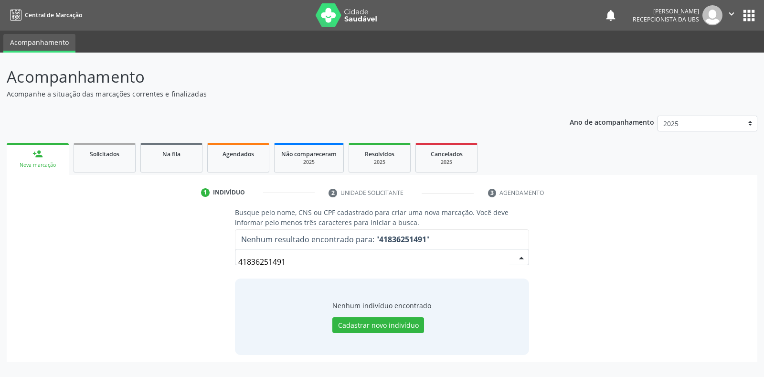
click at [291, 260] on input "41836251491" at bounding box center [373, 261] width 271 height 19
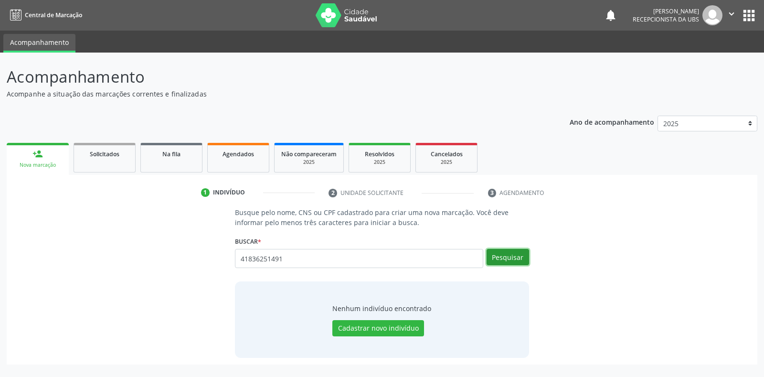
click at [499, 259] on button "Pesquisar" at bounding box center [508, 257] width 42 height 16
click at [283, 258] on input "41836251491" at bounding box center [359, 258] width 248 height 19
type input "4"
type input "[PERSON_NAME]"
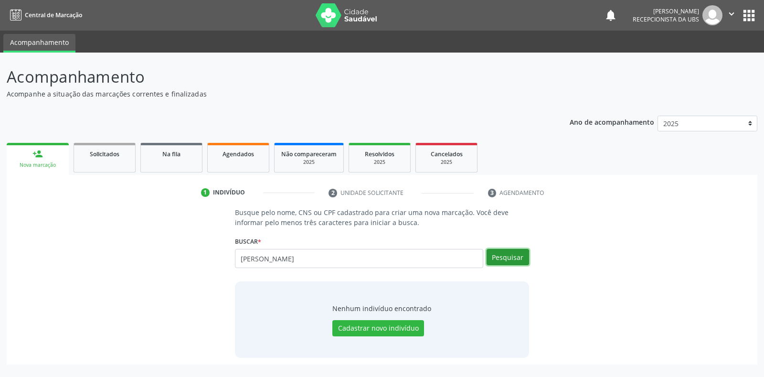
click at [510, 257] on button "Pesquisar" at bounding box center [508, 257] width 42 height 16
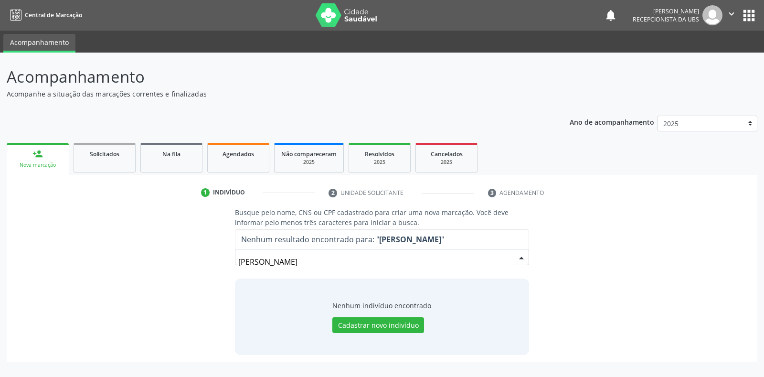
click at [379, 261] on input "[PERSON_NAME]" at bounding box center [373, 261] width 271 height 19
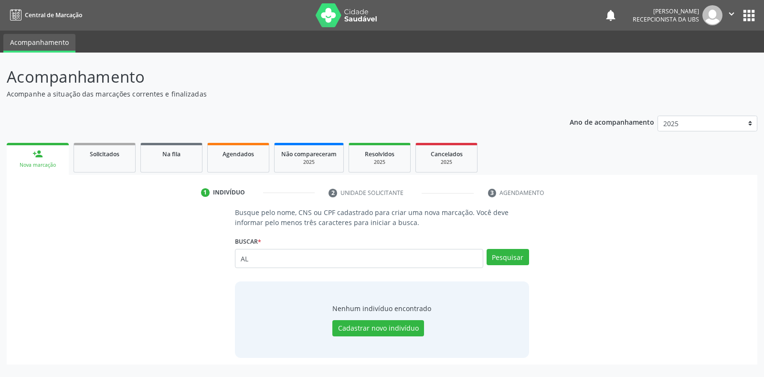
type input "A"
click at [379, 261] on input "70000" at bounding box center [359, 258] width 248 height 19
type input "700006720684102"
click at [506, 261] on button "Pesquisar" at bounding box center [508, 257] width 42 height 16
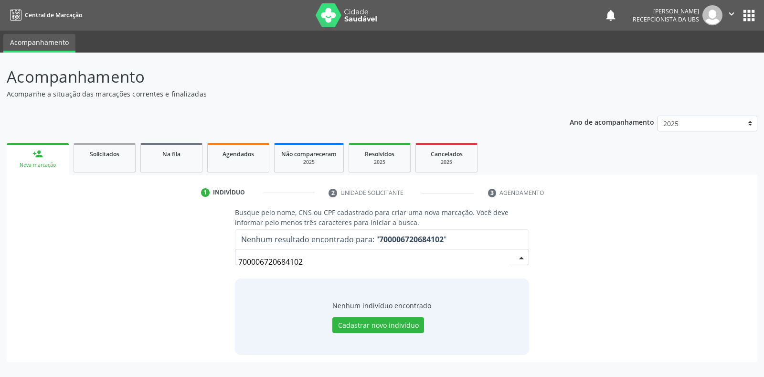
click at [307, 261] on input "700006720684102" at bounding box center [373, 261] width 271 height 19
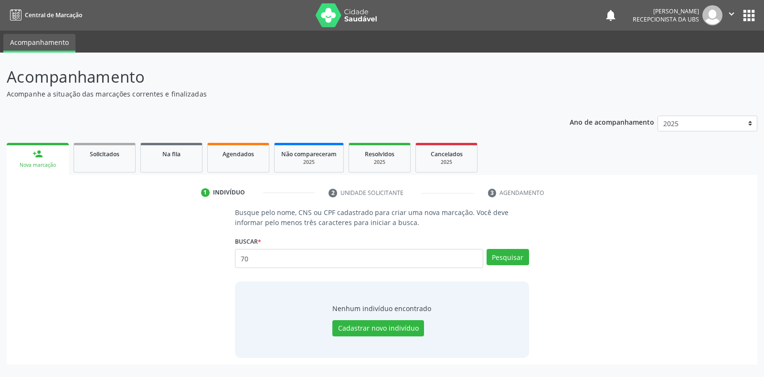
type input "7"
type input "41836251491"
click at [497, 257] on button "Pesquisar" at bounding box center [508, 257] width 42 height 16
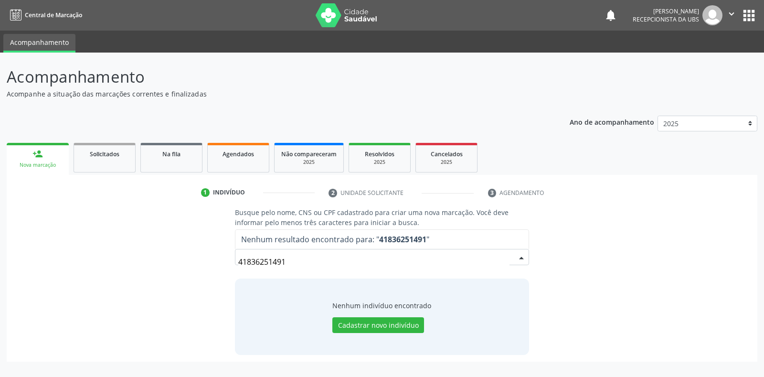
click at [287, 263] on input "41836251491" at bounding box center [373, 261] width 271 height 19
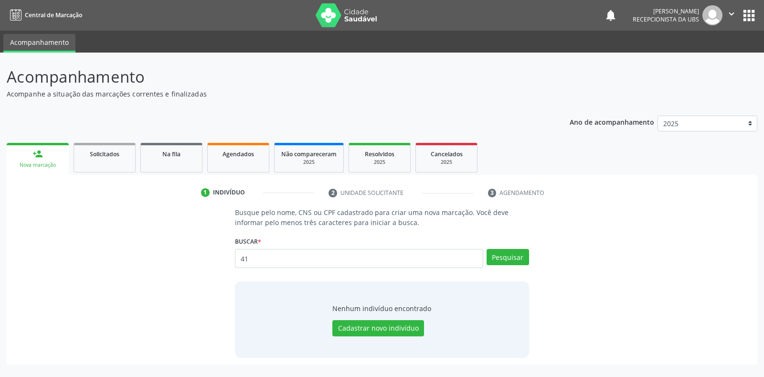
type input "4"
click at [245, 256] on input "text" at bounding box center [359, 258] width 248 height 19
click at [241, 257] on input "text" at bounding box center [359, 258] width 248 height 19
click at [243, 257] on input "text" at bounding box center [359, 258] width 248 height 19
type input "ALAIDE [PERSON_NAME]"
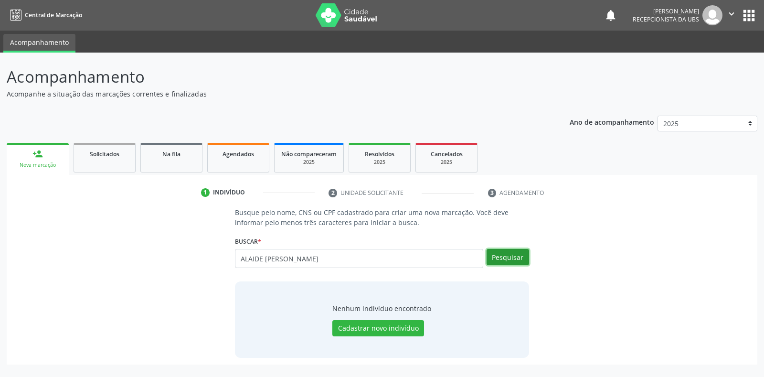
click at [503, 261] on button "Pesquisar" at bounding box center [508, 257] width 42 height 16
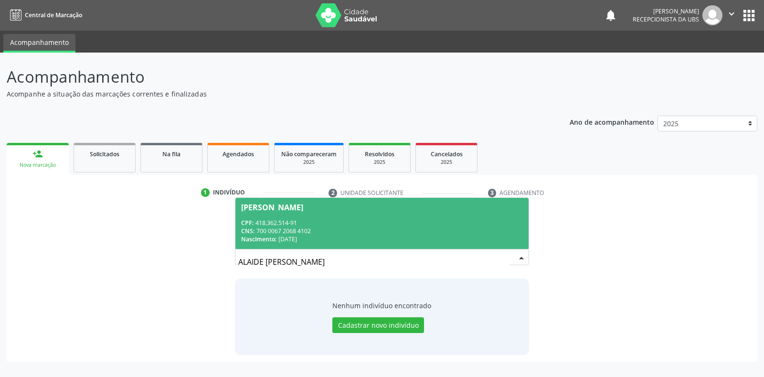
click at [261, 210] on div "[PERSON_NAME]" at bounding box center [272, 207] width 62 height 8
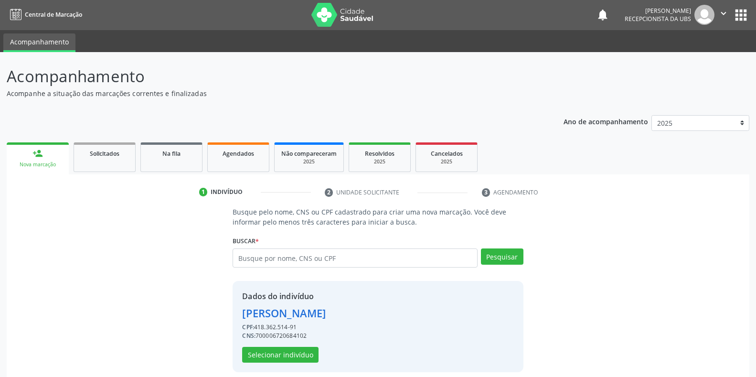
scroll to position [9, 0]
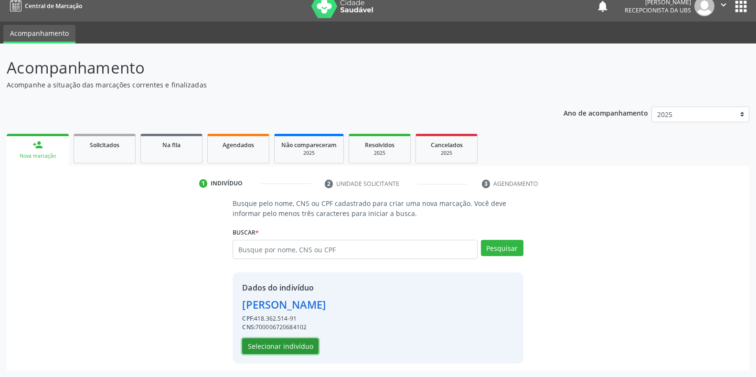
click at [265, 347] on button "Selecionar indivíduo" at bounding box center [280, 346] width 76 height 16
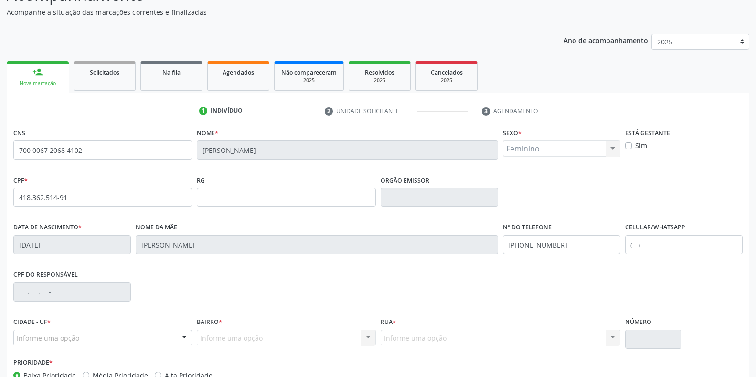
scroll to position [141, 0]
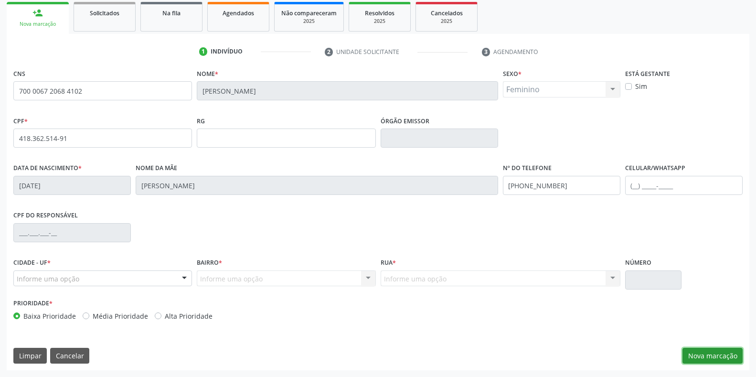
click at [707, 357] on button "Nova marcação" at bounding box center [712, 356] width 60 height 16
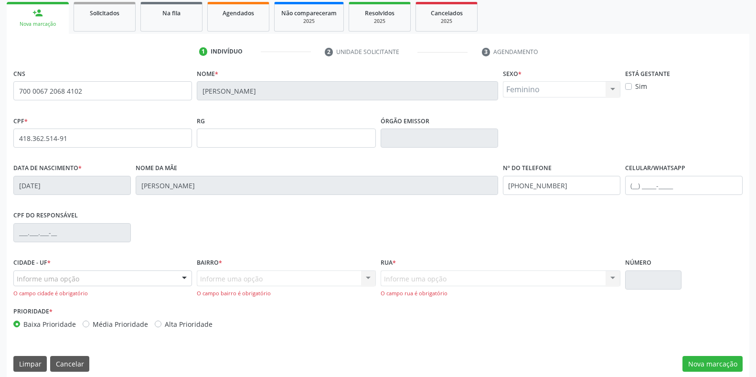
click at [21, 296] on div "O campo cidade é obrigatório" at bounding box center [102, 293] width 179 height 8
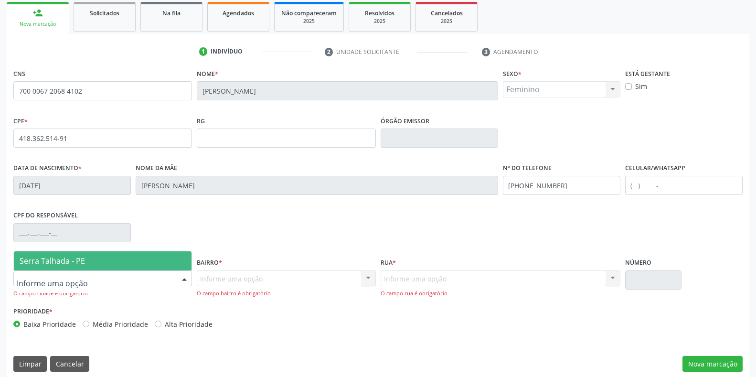
click at [32, 263] on span "Serra Talhada - PE" at bounding box center [52, 260] width 65 height 11
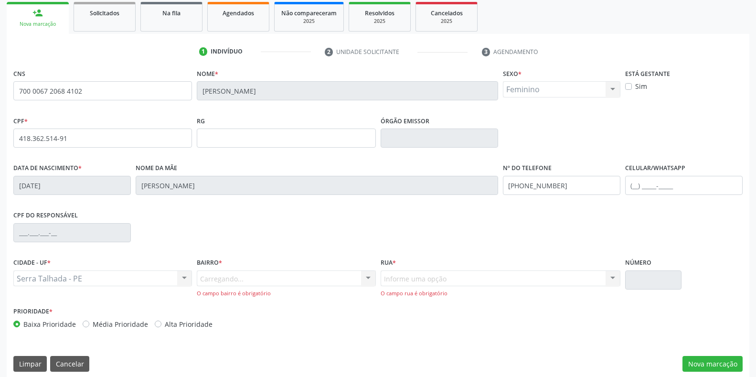
click at [212, 289] on div "Carregando... Nenhum resultado encontrado para: " " Nenhuma opção encontrada. D…" at bounding box center [286, 283] width 179 height 27
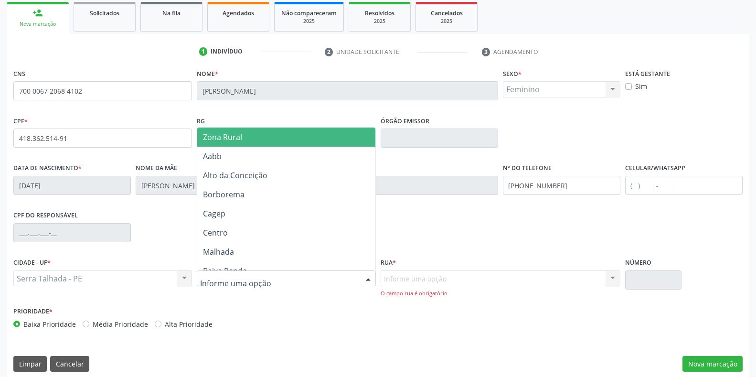
click at [212, 279] on input "text" at bounding box center [278, 283] width 156 height 19
type input "IP"
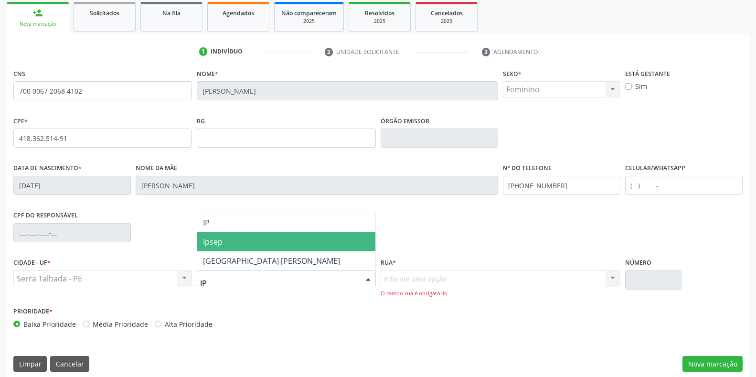
click at [215, 238] on span "Ipsep" at bounding box center [213, 241] width 20 height 11
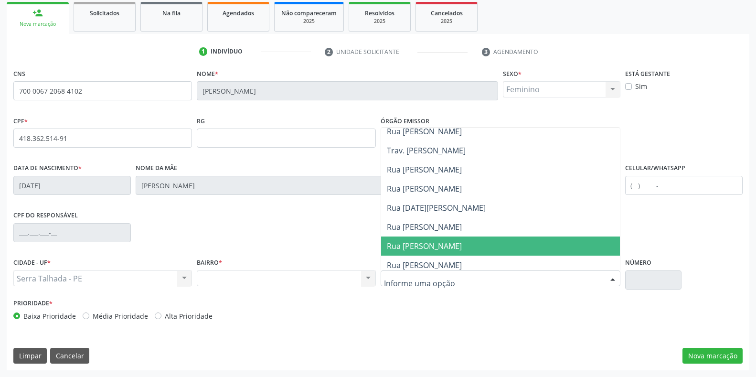
scroll to position [239, 0]
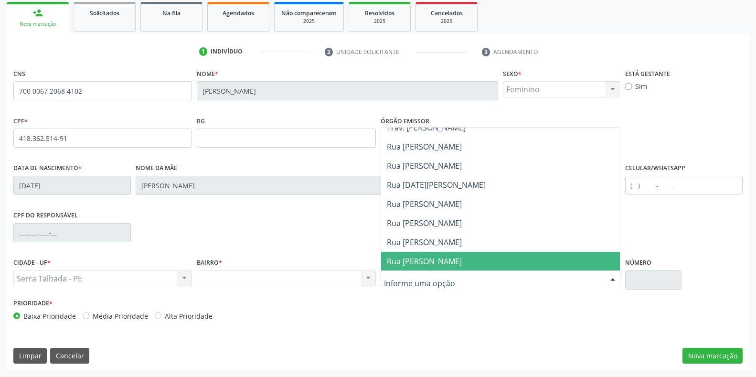
click at [414, 263] on span "Rua [PERSON_NAME]" at bounding box center [424, 261] width 75 height 11
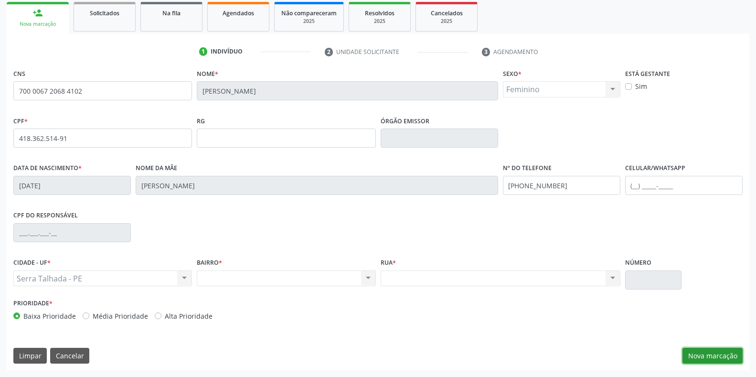
click at [712, 353] on button "Nova marcação" at bounding box center [712, 356] width 60 height 16
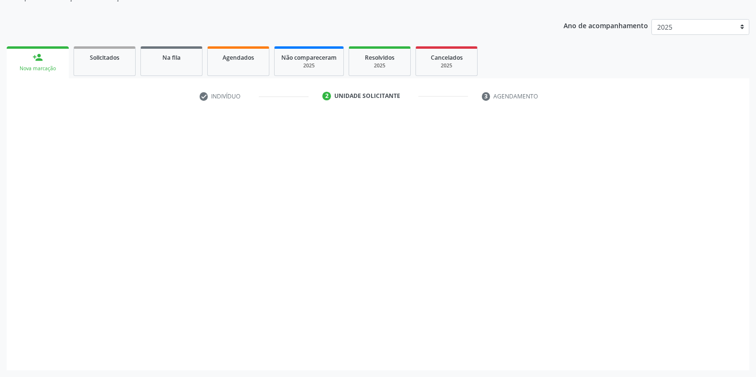
scroll to position [96, 0]
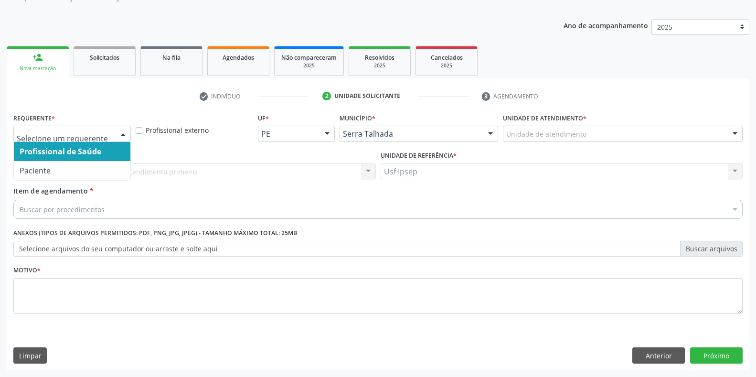
click at [120, 133] on div at bounding box center [123, 134] width 14 height 16
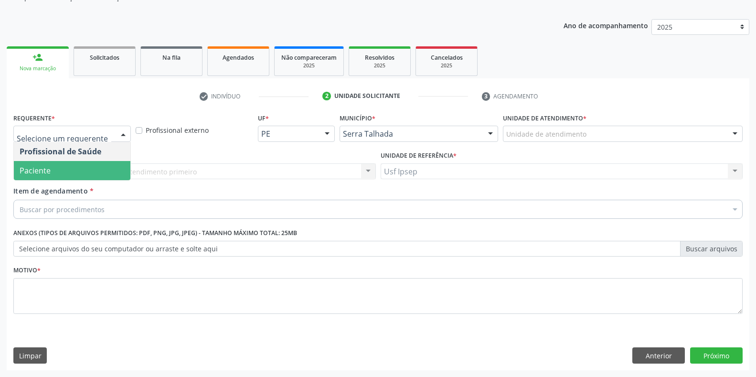
click at [71, 170] on span "Paciente" at bounding box center [72, 170] width 116 height 19
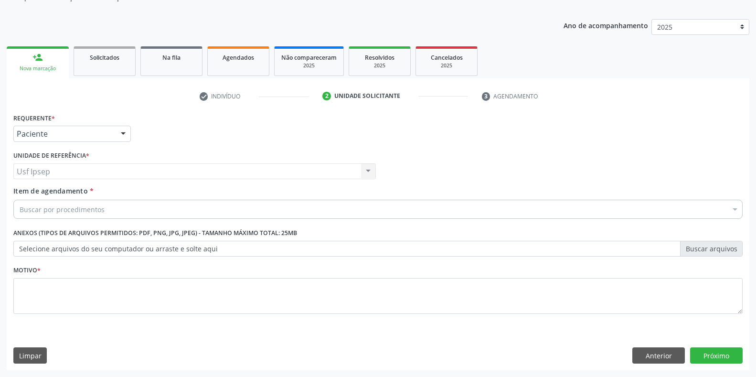
click at [19, 206] on div "Buscar por procedimentos" at bounding box center [377, 209] width 729 height 19
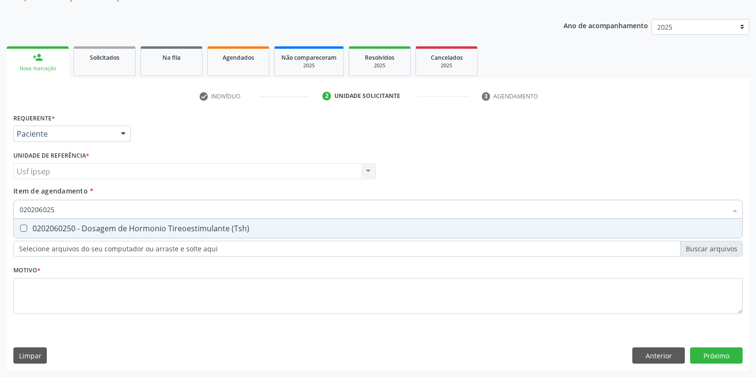
type input "0202060250"
click at [21, 231] on \(Tsh\) at bounding box center [23, 227] width 7 height 7
click at [20, 231] on \(Tsh\) "checkbox" at bounding box center [17, 228] width 6 height 6
checkbox \(Tsh\) "true"
click at [61, 210] on input "0202060250" at bounding box center [373, 209] width 707 height 19
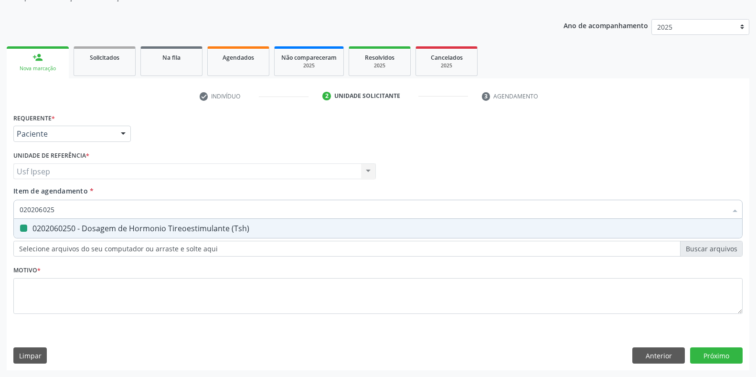
type input "02020602"
checkbox \(Tsh\) "false"
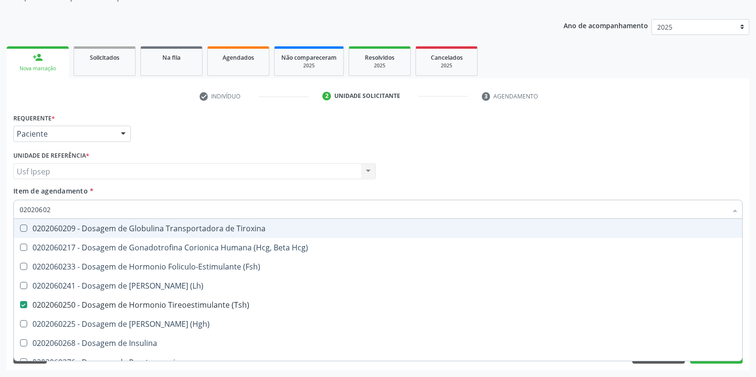
type input "0202060"
checkbox \(Tsh\) "false"
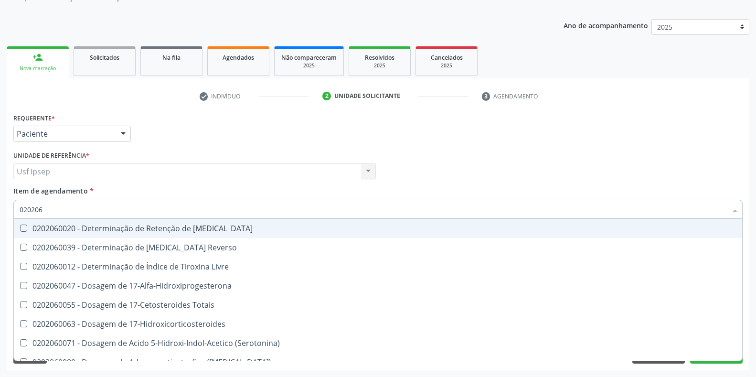
type input "02020"
checkbox \(Tsh\) "false"
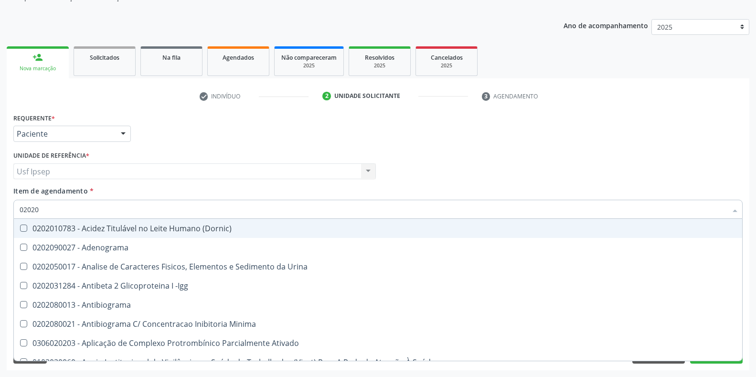
type input "020206"
checkbox Creatinina "true"
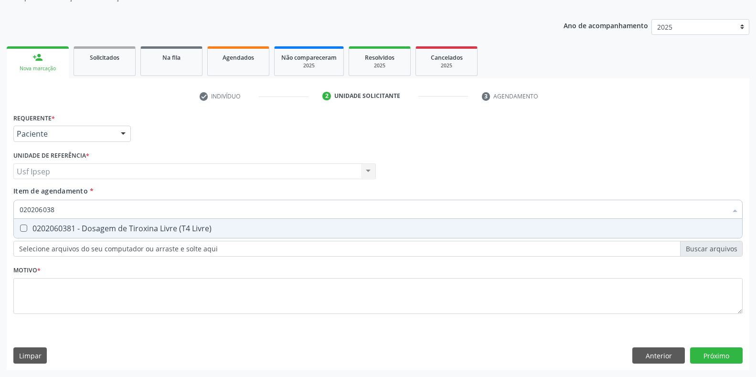
type input "0202060381"
click at [22, 227] on Livre\) at bounding box center [23, 227] width 7 height 7
click at [20, 227] on Livre\) "checkbox" at bounding box center [17, 228] width 6 height 6
checkbox Livre\) "true"
click at [58, 209] on input "0202060381" at bounding box center [373, 209] width 707 height 19
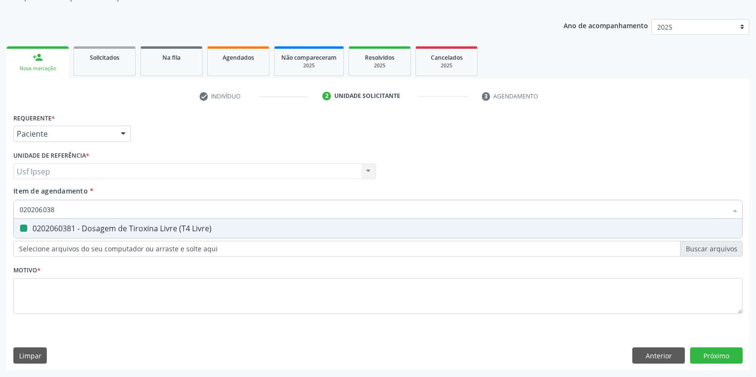
type input "02020603"
checkbox Livre\) "false"
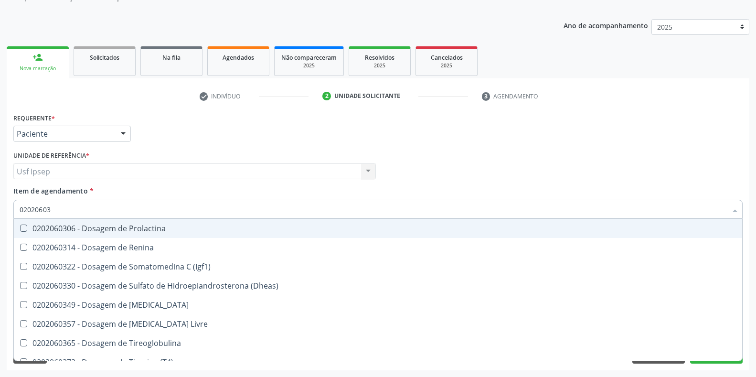
type input "0202060"
checkbox Livre\) "false"
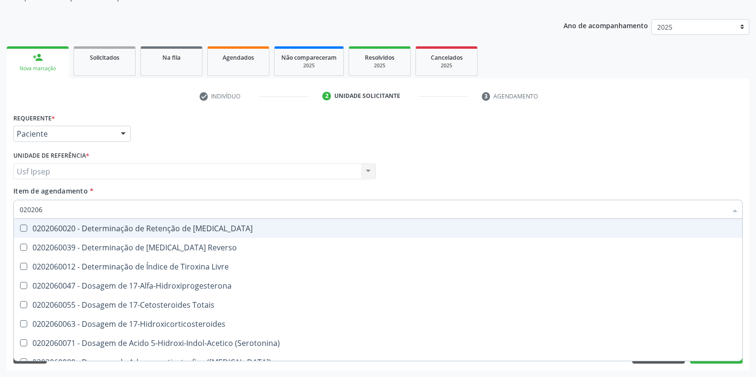
type input "02020"
checkbox \(Tsh\) "false"
checkbox Livre\) "false"
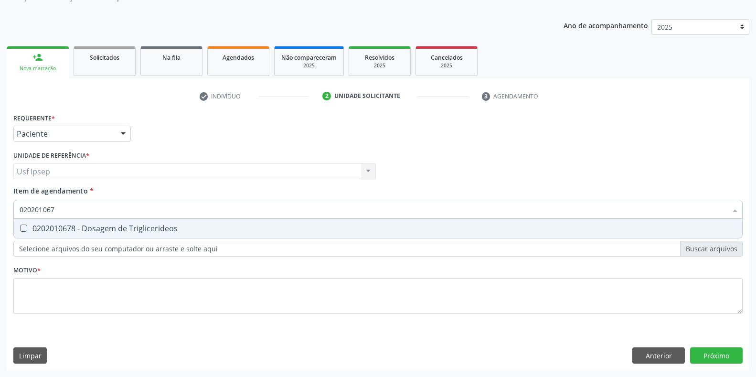
type input "0202010678"
click at [24, 228] on Triglicerideos at bounding box center [23, 227] width 7 height 7
click at [20, 228] on Triglicerideos "checkbox" at bounding box center [17, 228] width 6 height 6
checkbox Triglicerideos "true"
click at [60, 209] on input "0202010678" at bounding box center [373, 209] width 707 height 19
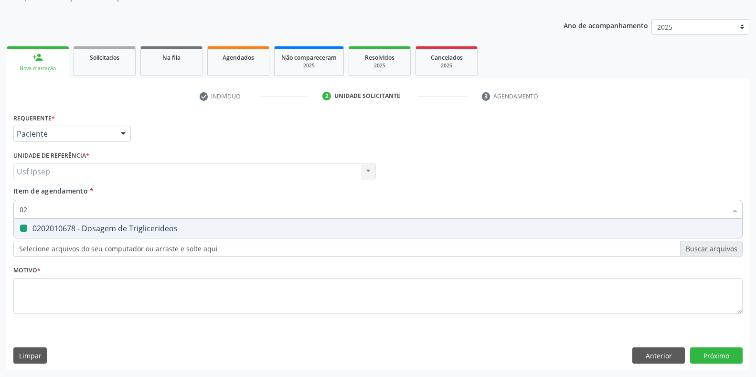
type input "0"
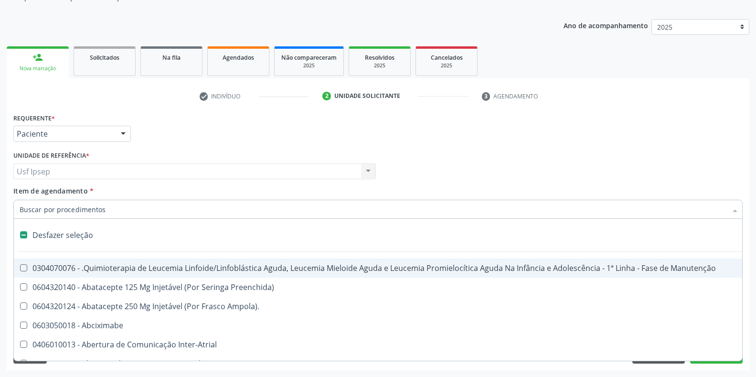
checkbox Manutenção "false"
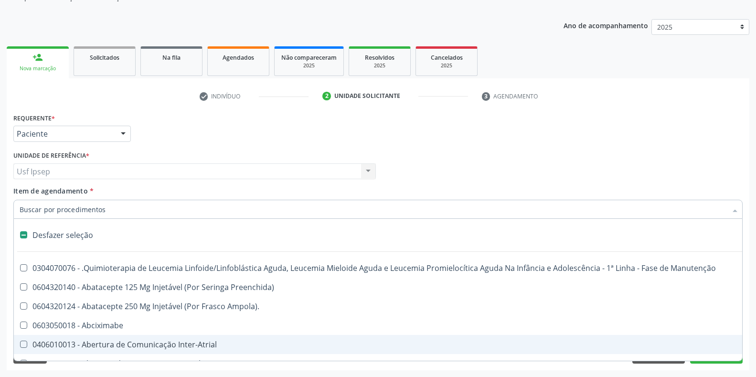
click at [653, 162] on div "Profissional Solicitante Por favor, selecione a Unidade de Atendimento primeiro…" at bounding box center [378, 166] width 734 height 37
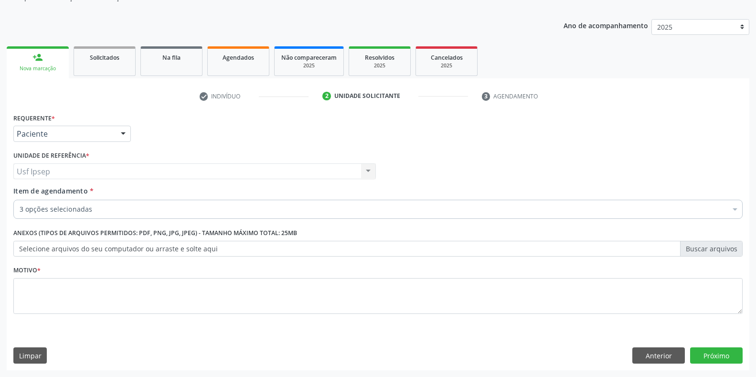
checkbox \(Tsh\) "true"
checkbox Livre\) "true"
checkbox Triglicerideos "true"
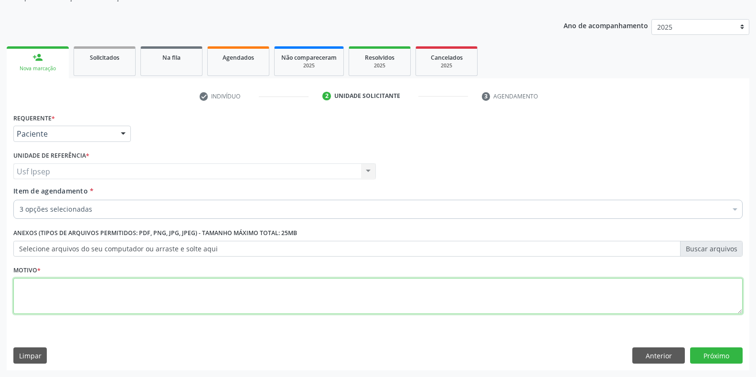
click at [31, 294] on textarea at bounding box center [377, 296] width 729 height 36
type textarea "1"
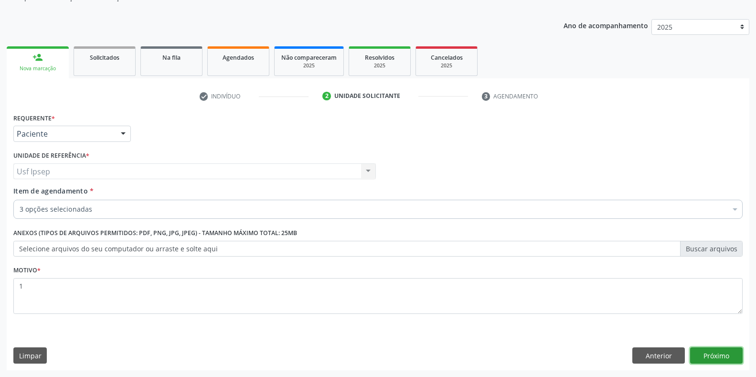
click at [711, 356] on button "Próximo" at bounding box center [716, 355] width 53 height 16
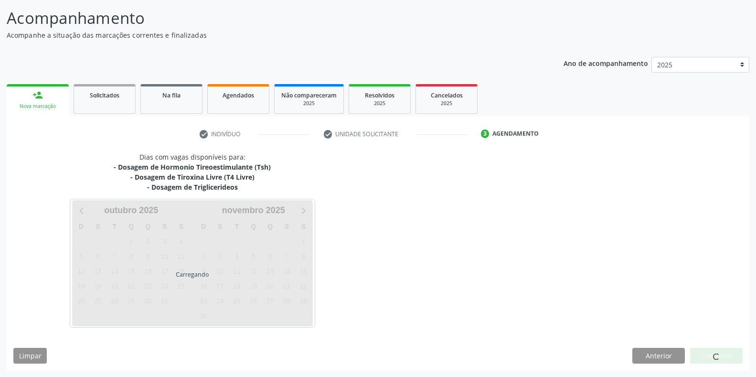
scroll to position [59, 0]
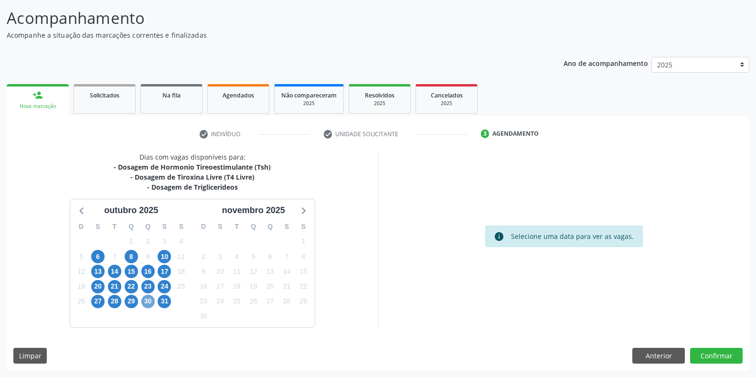
click at [144, 301] on span "30" at bounding box center [147, 301] width 13 height 13
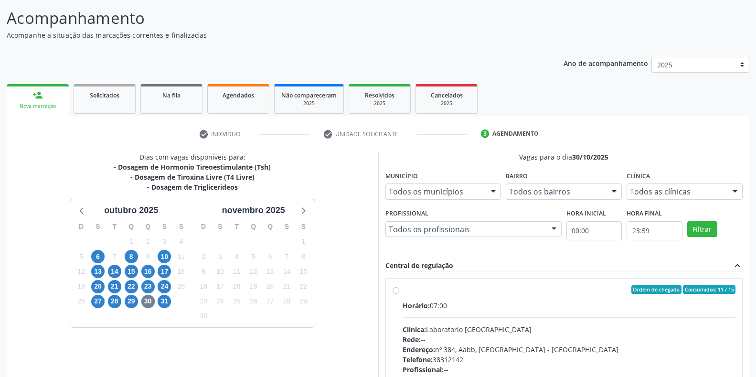
click at [402, 290] on label "Ordem de chegada Consumidos: 11 / 15 Horário: 07:00 Clínica: Laboratorio [GEOGR…" at bounding box center [568, 358] width 333 height 147
click at [396, 290] on input "Ordem de chegada Consumidos: 11 / 15 Horário: 07:00 Clínica: Laboratorio [GEOGR…" at bounding box center [395, 289] width 7 height 9
radio input "true"
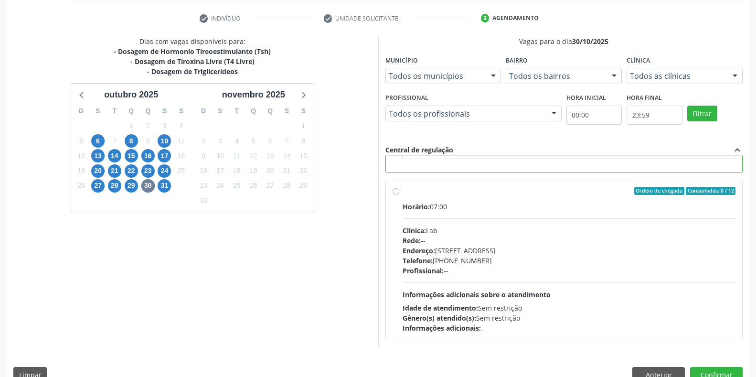
scroll to position [194, 0]
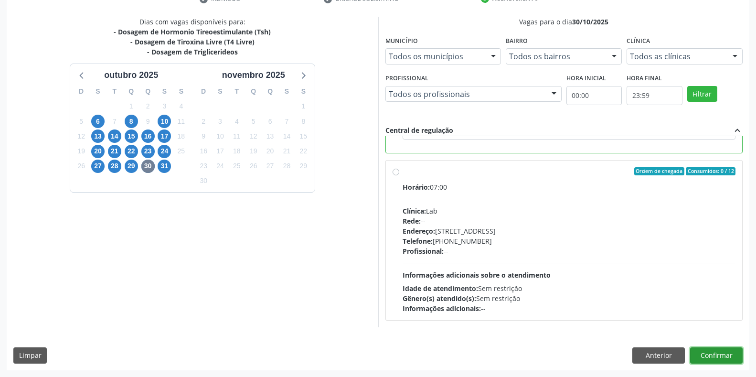
click at [713, 357] on button "Confirmar" at bounding box center [716, 355] width 53 height 16
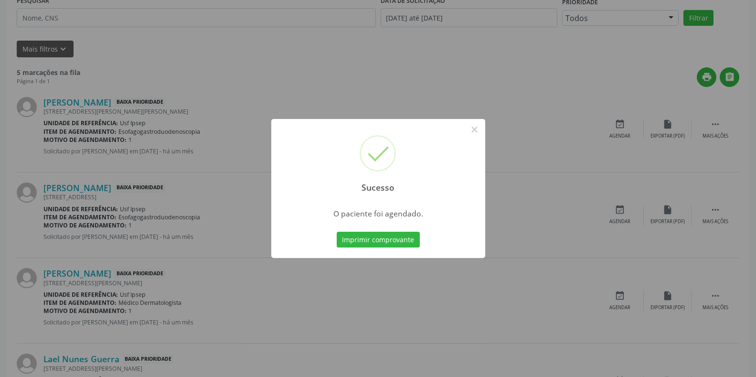
scroll to position [0, 0]
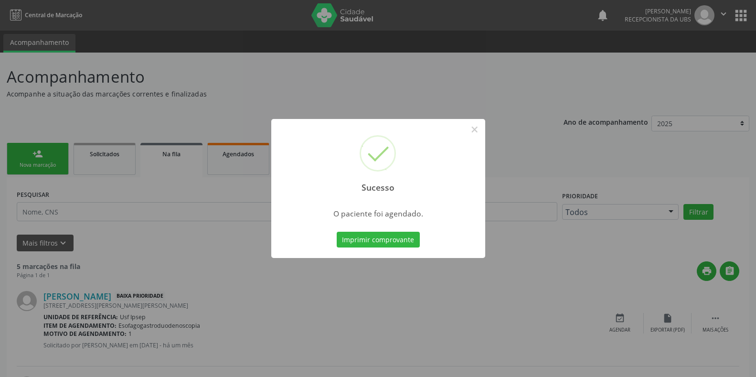
click at [392, 320] on div "Sucesso × O paciente foi agendado. Imprimir comprovante Cancel" at bounding box center [378, 188] width 756 height 377
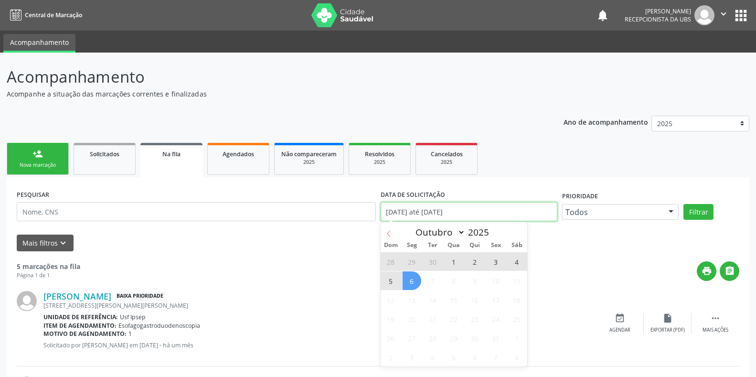
click at [390, 213] on input "[DATE] até [DATE]" at bounding box center [469, 211] width 177 height 19
click at [413, 283] on span "6" at bounding box center [411, 280] width 19 height 19
type input "[DATE]"
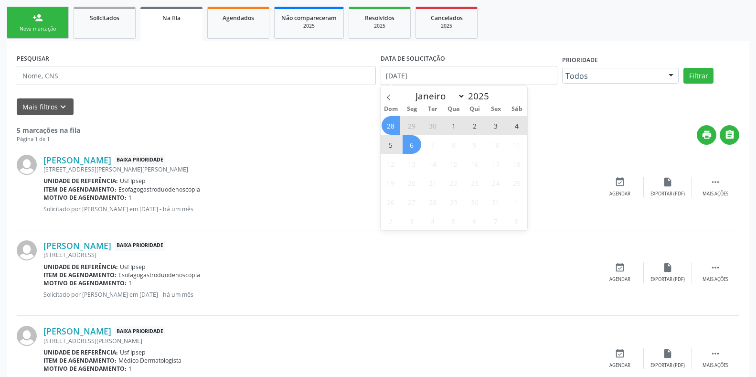
scroll to position [159, 0]
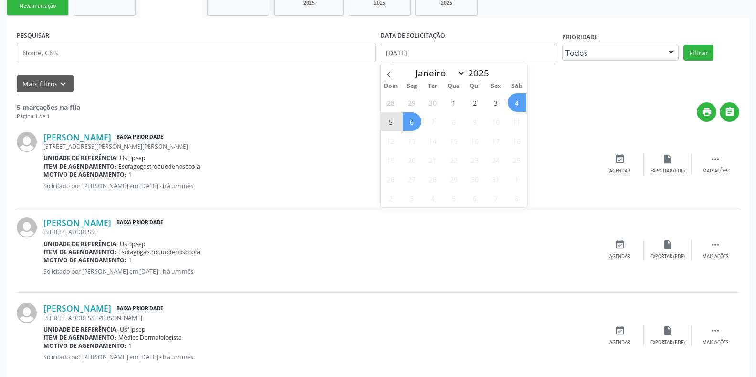
click at [517, 102] on span "4" at bounding box center [517, 102] width 19 height 19
select select "9"
click at [392, 54] on input "[DATE] até [DATE]" at bounding box center [469, 52] width 177 height 19
click at [393, 52] on input "[DATE] até [DATE]" at bounding box center [469, 52] width 177 height 19
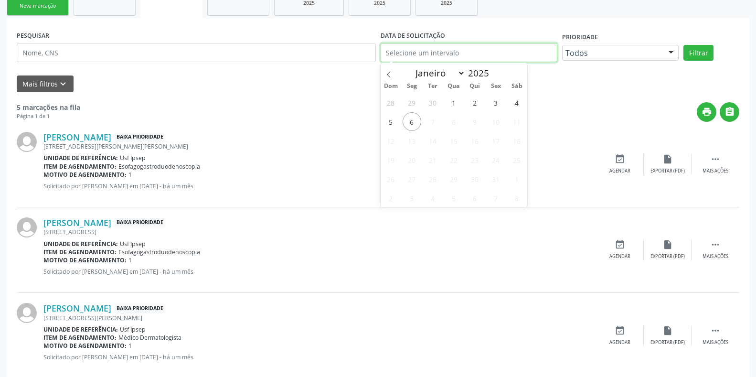
click at [393, 52] on input "text" at bounding box center [469, 52] width 177 height 19
click at [499, 104] on span "3" at bounding box center [496, 102] width 19 height 19
type input "[DATE]"
click at [384, 51] on input "[DATE]" at bounding box center [469, 52] width 177 height 19
click at [245, 123] on div "[PERSON_NAME] Baixa Prioridade [STREET_ADDRESS][PERSON_NAME][PERSON_NAME] Unida…" at bounding box center [378, 164] width 722 height 85
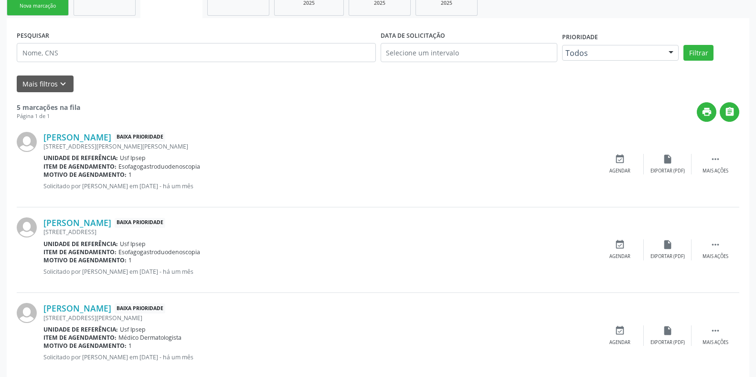
scroll to position [0, 0]
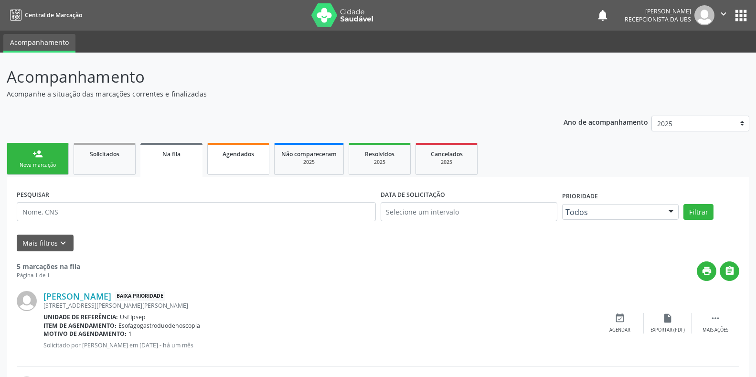
click at [222, 159] on link "Agendados" at bounding box center [238, 159] width 62 height 32
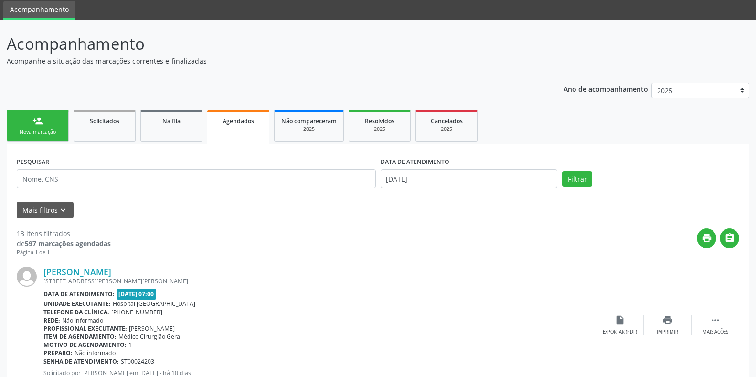
scroll to position [80, 0]
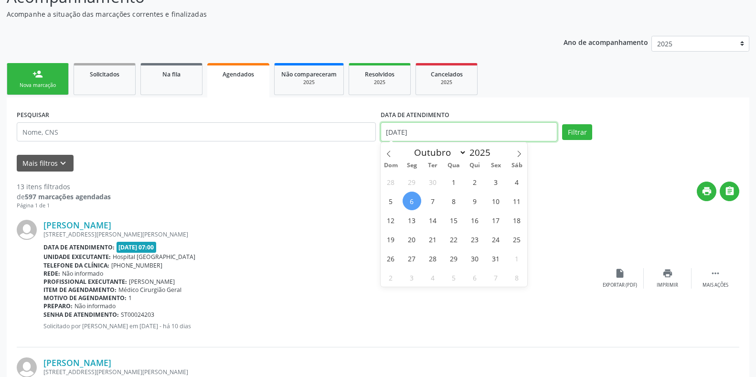
click at [395, 131] on input "[DATE]" at bounding box center [469, 131] width 177 height 19
click at [471, 242] on span "23" at bounding box center [475, 239] width 19 height 19
type input "[DATE]"
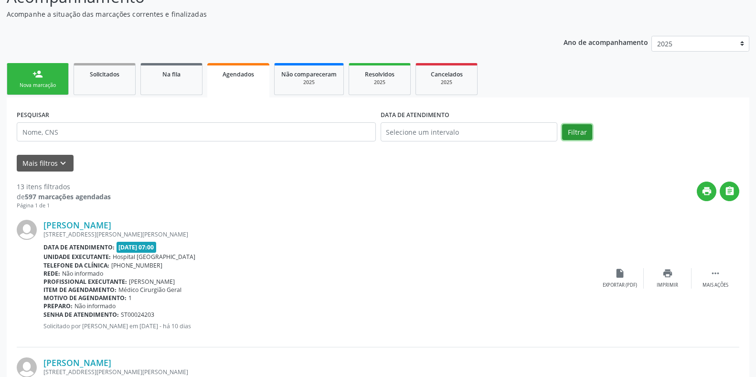
click at [581, 134] on button "Filtrar" at bounding box center [577, 132] width 30 height 16
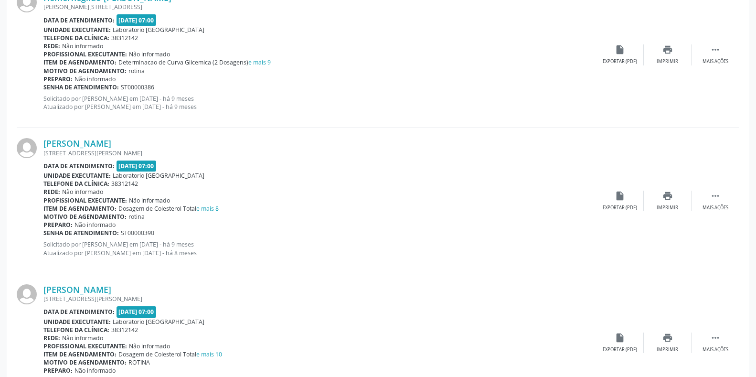
scroll to position [2084, 0]
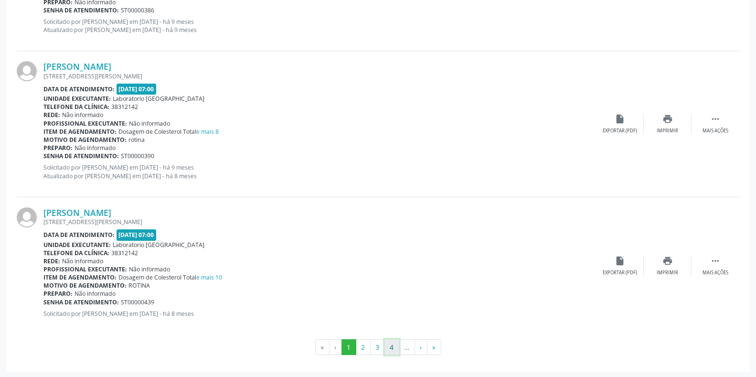
click at [387, 348] on button "4" at bounding box center [391, 347] width 15 height 16
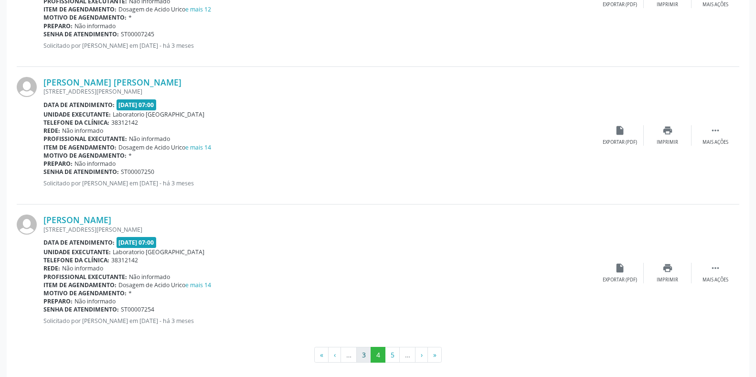
scroll to position [2010, 0]
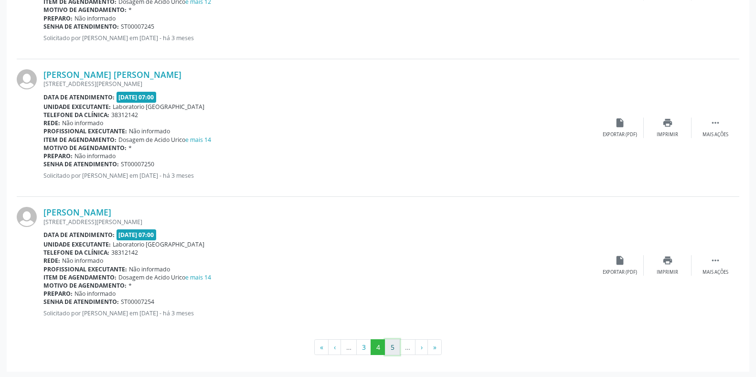
click at [391, 349] on button "5" at bounding box center [392, 347] width 15 height 16
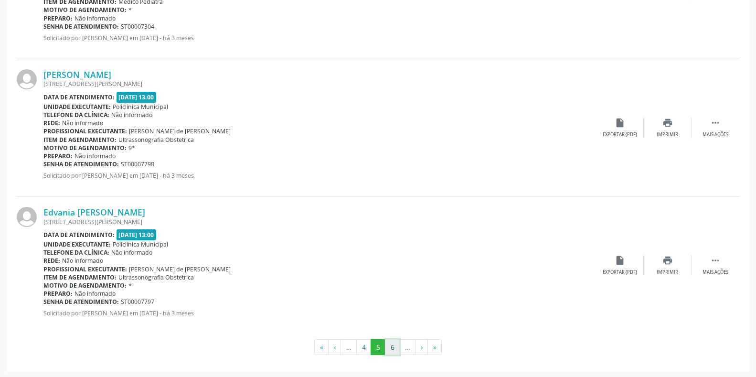
click at [386, 347] on button "6" at bounding box center [392, 347] width 15 height 16
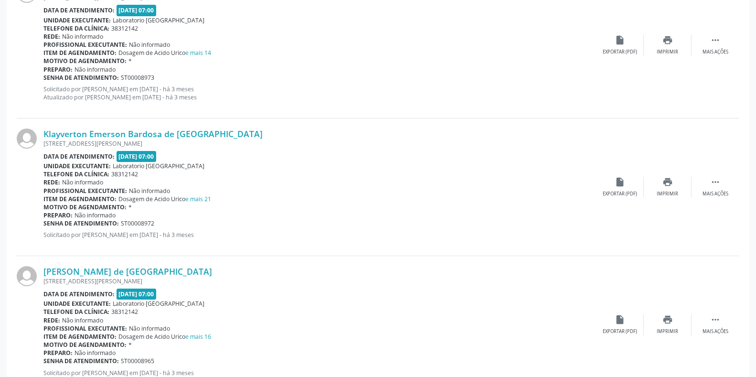
scroll to position [2019, 0]
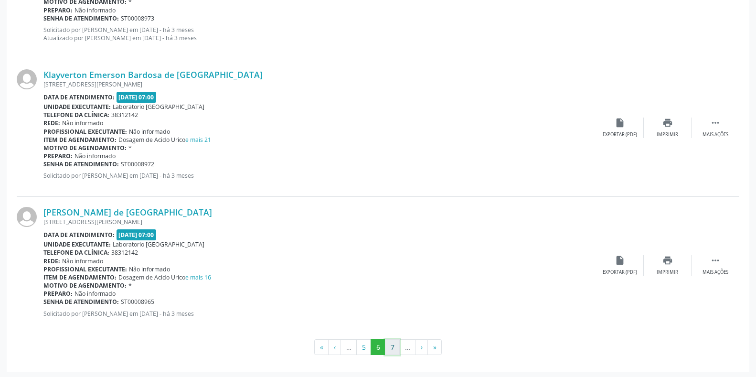
click at [387, 348] on button "7" at bounding box center [392, 347] width 15 height 16
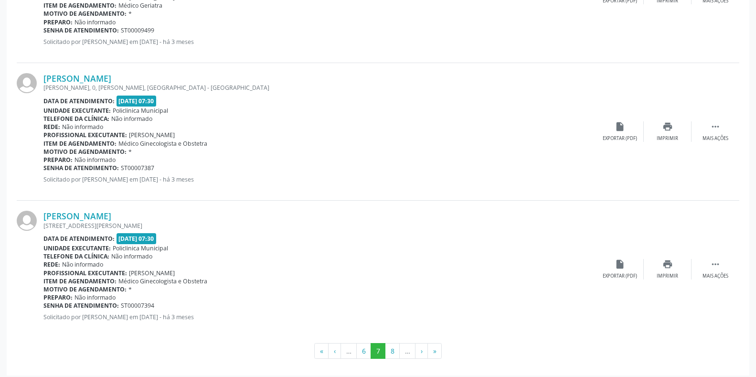
scroll to position [2010, 0]
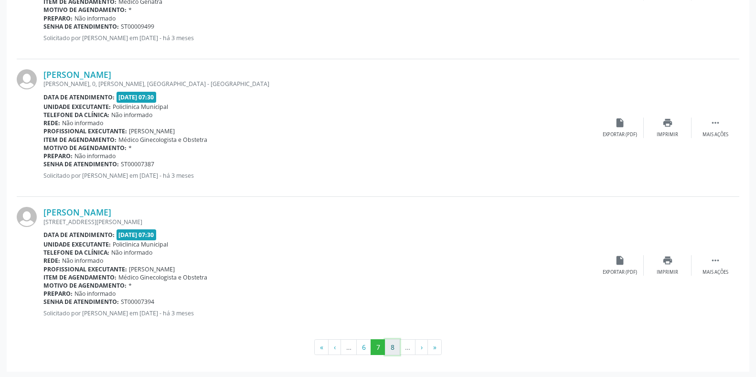
click at [393, 349] on button "8" at bounding box center [392, 347] width 15 height 16
click at [397, 348] on button "9" at bounding box center [392, 347] width 15 height 16
click at [388, 349] on button "10" at bounding box center [392, 347] width 19 height 16
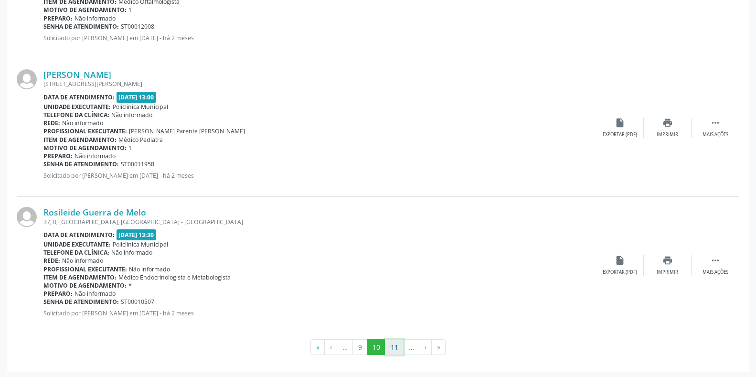
click at [397, 347] on button "11" at bounding box center [394, 347] width 19 height 16
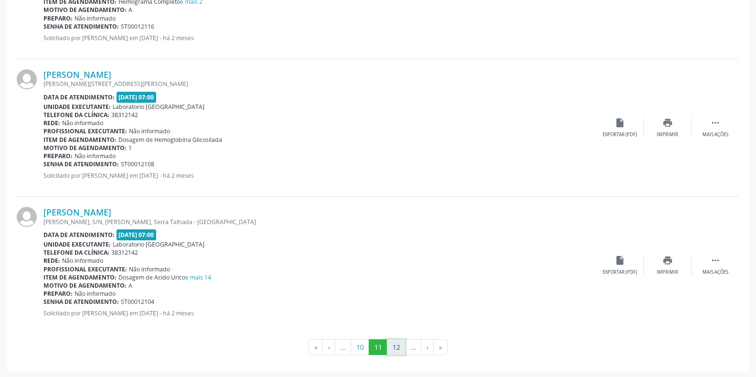
click at [398, 348] on button "12" at bounding box center [396, 347] width 19 height 16
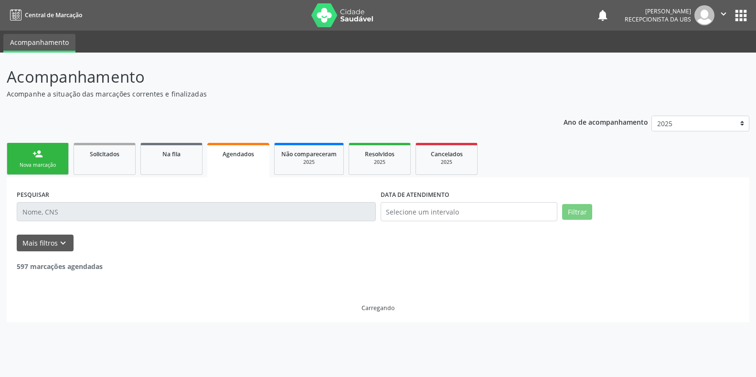
scroll to position [0, 0]
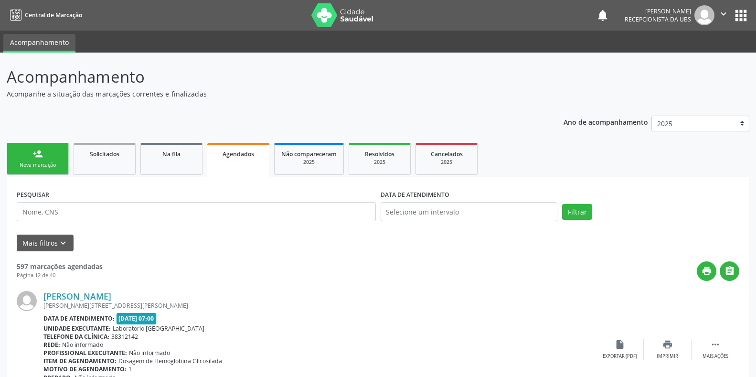
drag, startPoint x: 355, startPoint y: 369, endPoint x: 325, endPoint y: 391, distance: 37.2
drag, startPoint x: 325, startPoint y: 391, endPoint x: 539, endPoint y: 157, distance: 317.0
click at [539, 157] on ul "person_add Nova marcação Solicitados Na fila Agendados Não compareceram 2025 Re…" at bounding box center [378, 158] width 742 height 37
drag, startPoint x: 322, startPoint y: 268, endPoint x: 316, endPoint y: 274, distance: 8.8
drag, startPoint x: 316, startPoint y: 274, endPoint x: 434, endPoint y: 334, distance: 133.2
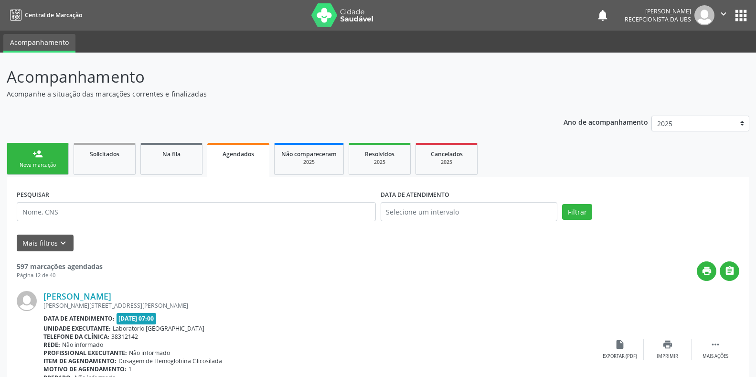
click at [434, 334] on div "Telefone da clínica: 38312142" at bounding box center [319, 336] width 552 height 8
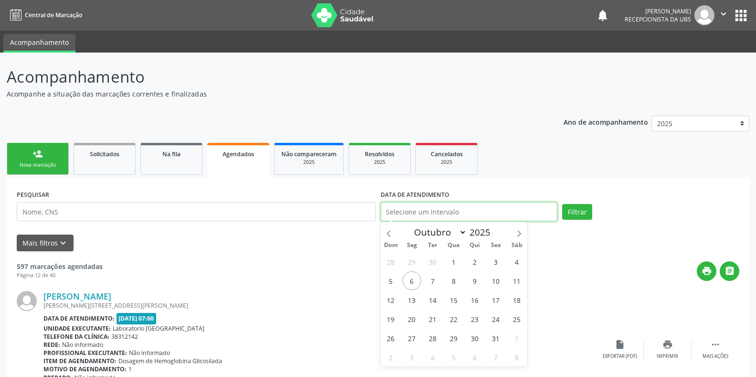
click at [387, 212] on input "text" at bounding box center [469, 211] width 177 height 19
click at [473, 320] on span "23" at bounding box center [475, 318] width 19 height 19
type input "[DATE]"
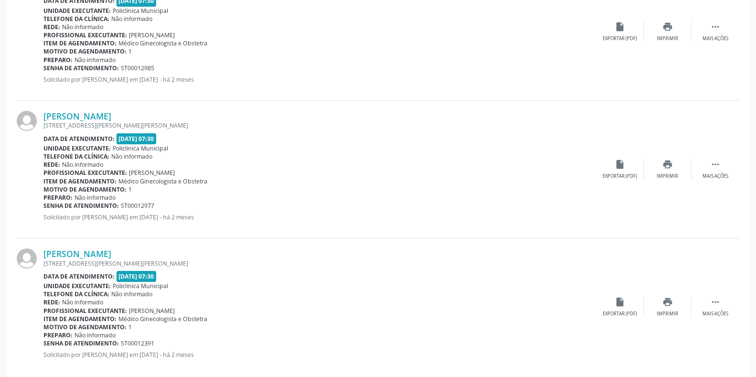
scroll to position [2010, 0]
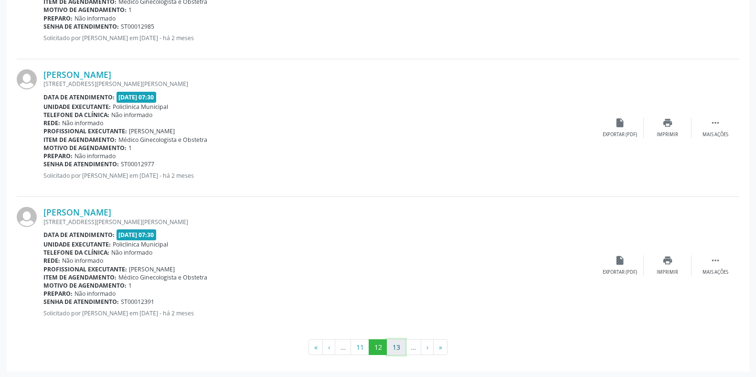
click at [403, 347] on button "13" at bounding box center [396, 347] width 19 height 16
click at [397, 349] on button "14" at bounding box center [396, 347] width 19 height 16
click at [397, 349] on button "15" at bounding box center [396, 347] width 19 height 16
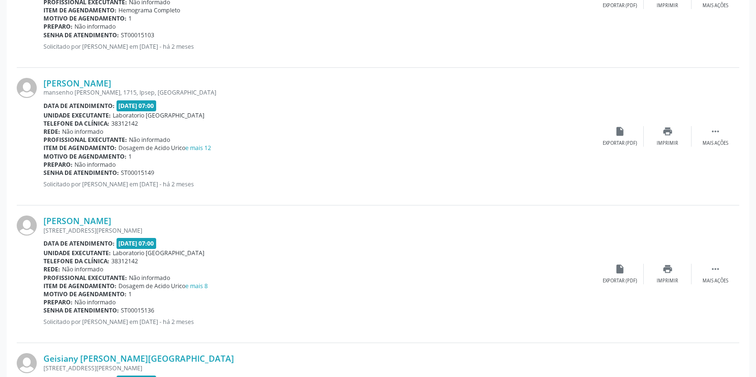
scroll to position [2019, 0]
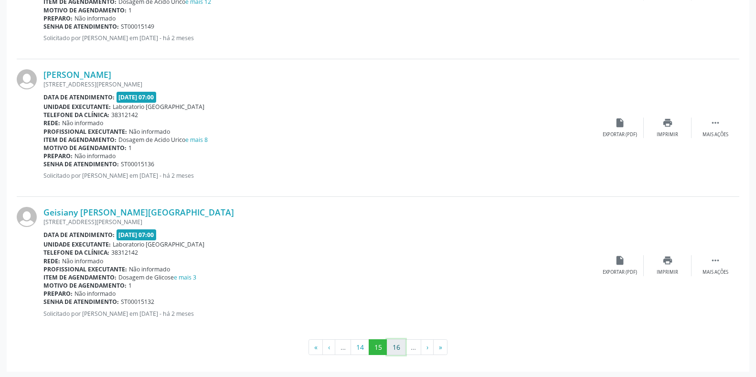
click at [399, 344] on button "16" at bounding box center [396, 347] width 19 height 16
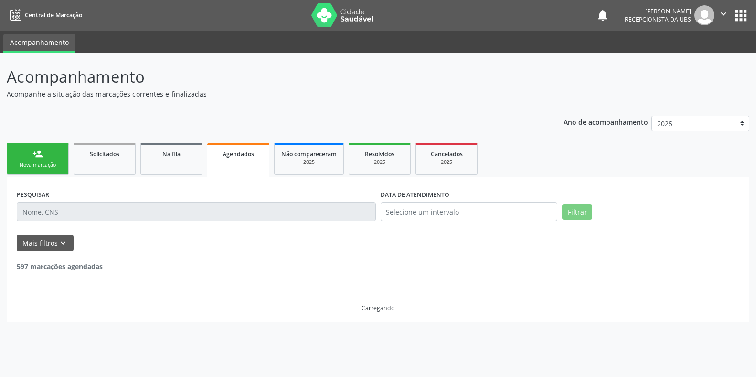
scroll to position [0, 0]
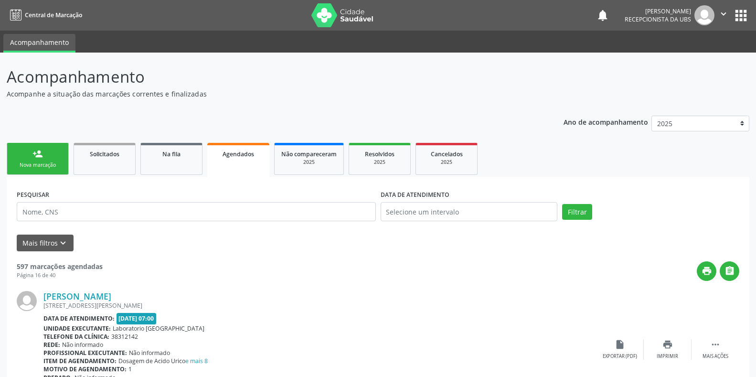
drag, startPoint x: 515, startPoint y: 35, endPoint x: 560, endPoint y: 395, distance: 363.3
click at [560, 376] on html "Central de Marcação notifications [PERSON_NAME] Recepcionista da UBS  Configur…" at bounding box center [378, 188] width 756 height 377
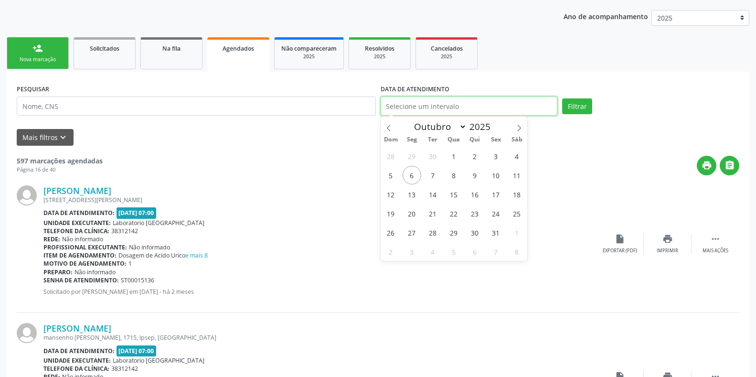
click at [399, 106] on input "text" at bounding box center [469, 105] width 177 height 19
click at [480, 216] on span "23" at bounding box center [475, 213] width 19 height 19
type input "[DATE]"
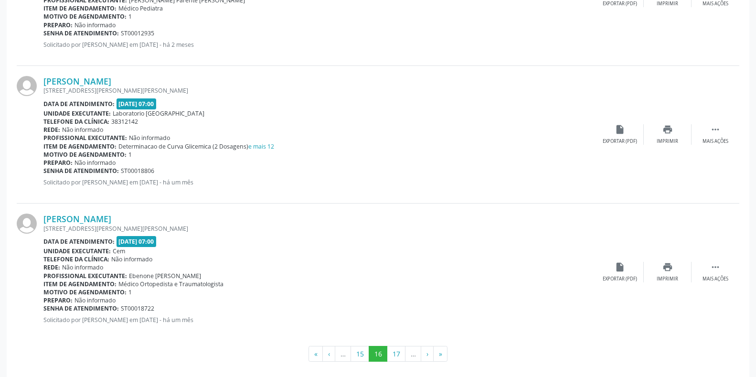
scroll to position [2010, 0]
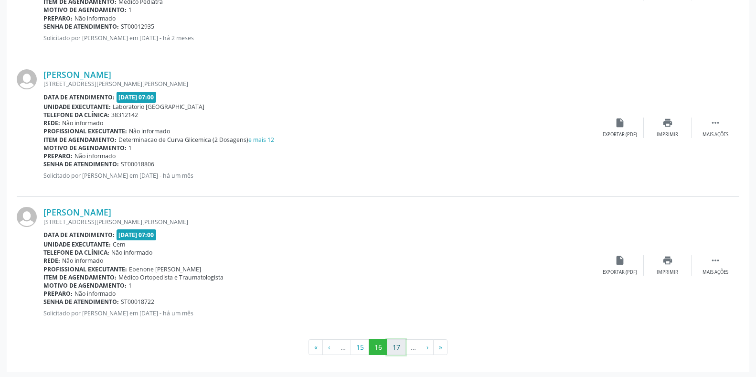
click at [400, 348] on button "17" at bounding box center [396, 347] width 19 height 16
click at [399, 350] on button "18" at bounding box center [396, 347] width 19 height 16
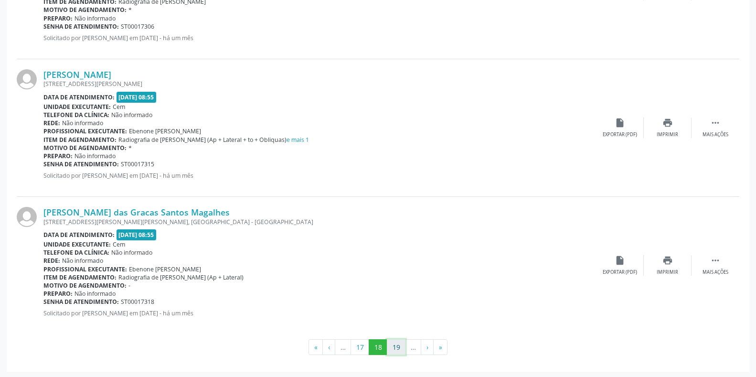
click at [401, 350] on button "19" at bounding box center [396, 347] width 19 height 16
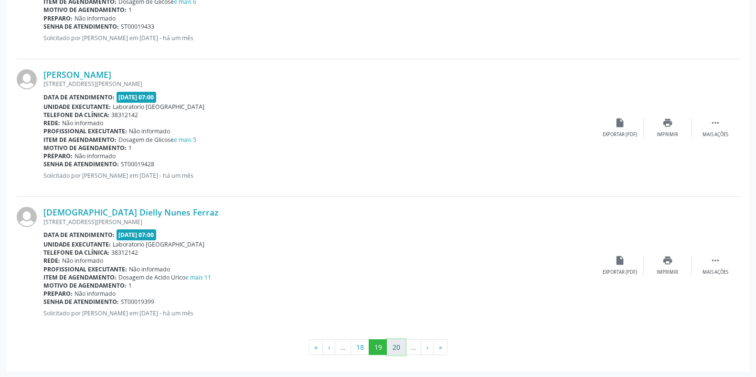
click at [399, 345] on button "20" at bounding box center [396, 347] width 19 height 16
click at [396, 348] on button "21" at bounding box center [396, 347] width 19 height 16
click at [393, 349] on button "22" at bounding box center [396, 347] width 19 height 16
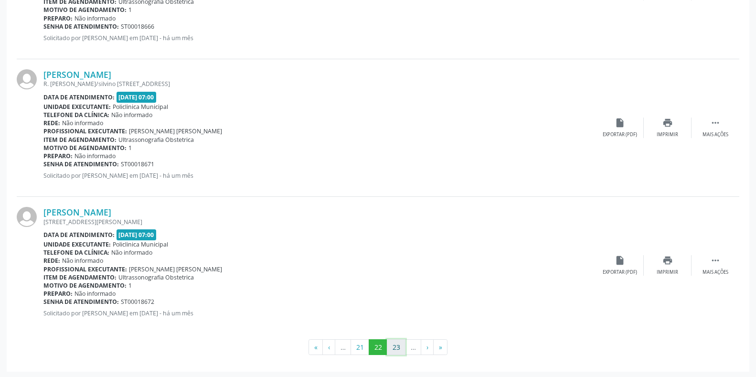
click at [397, 346] on button "23" at bounding box center [396, 347] width 19 height 16
click at [394, 350] on button "24" at bounding box center [396, 347] width 19 height 16
click at [399, 345] on button "25" at bounding box center [396, 347] width 19 height 16
click at [394, 346] on button "26" at bounding box center [396, 347] width 19 height 16
click at [396, 345] on button "27" at bounding box center [396, 347] width 19 height 16
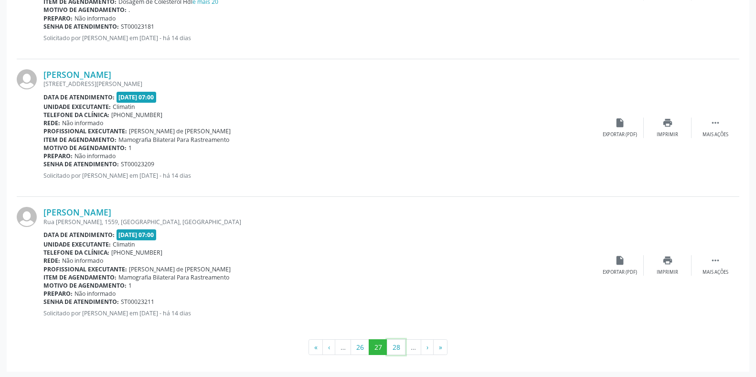
click at [402, 347] on button "28" at bounding box center [396, 347] width 19 height 16
click at [401, 348] on button "29" at bounding box center [396, 347] width 19 height 16
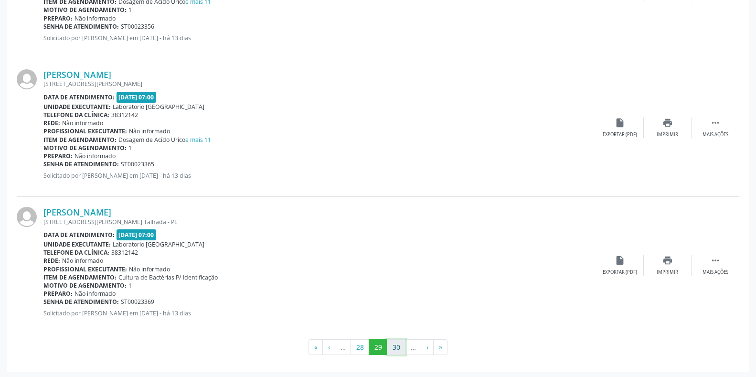
click at [398, 345] on button "30" at bounding box center [396, 347] width 19 height 16
click at [389, 347] on button "31" at bounding box center [396, 347] width 19 height 16
click at [393, 346] on button "32" at bounding box center [396, 347] width 19 height 16
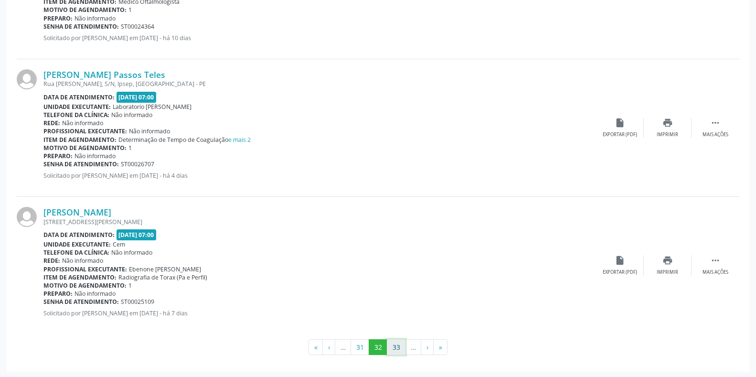
click at [397, 349] on button "33" at bounding box center [396, 347] width 19 height 16
click at [392, 344] on button "34" at bounding box center [396, 347] width 19 height 16
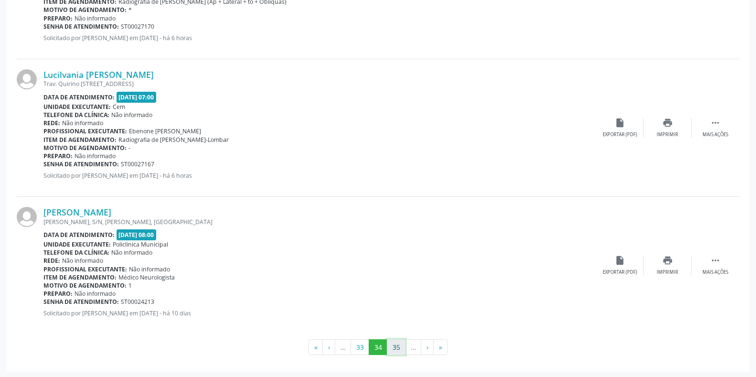
click at [392, 349] on button "35" at bounding box center [396, 347] width 19 height 16
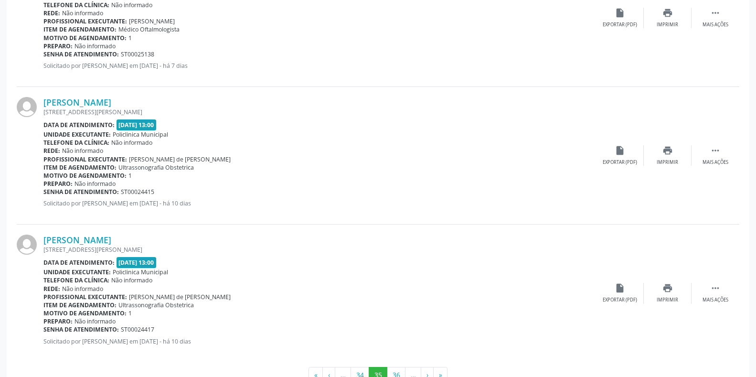
scroll to position [2019, 0]
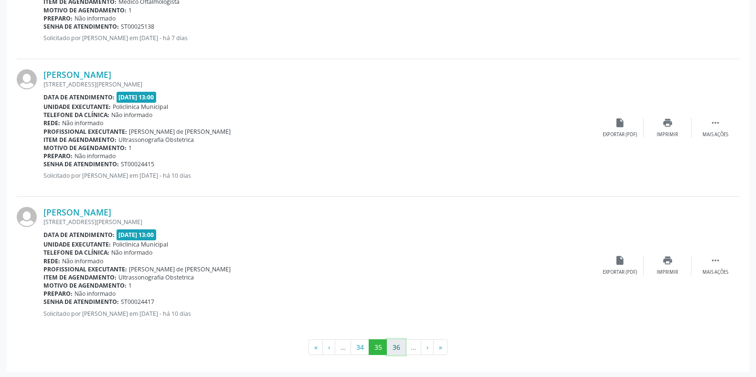
click at [398, 344] on button "36" at bounding box center [396, 347] width 19 height 16
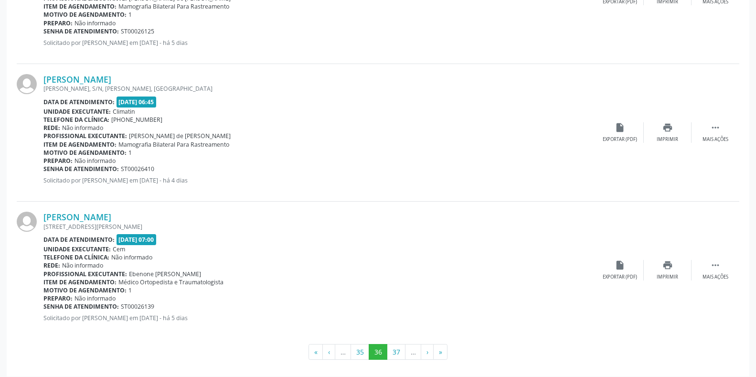
scroll to position [2010, 0]
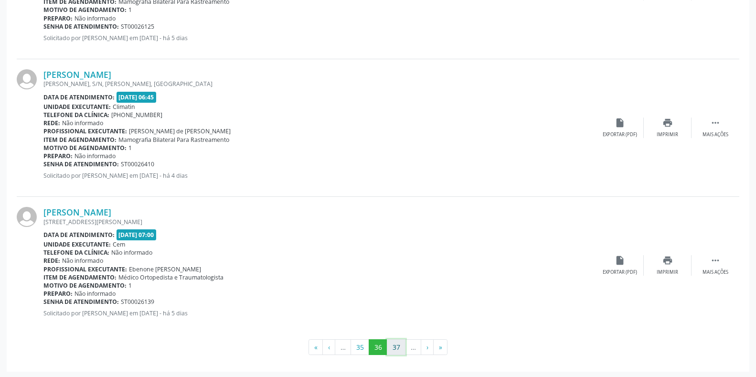
click at [392, 349] on button "37" at bounding box center [396, 347] width 19 height 16
click at [395, 346] on button "38" at bounding box center [396, 347] width 19 height 16
click at [398, 343] on button "39" at bounding box center [395, 347] width 19 height 16
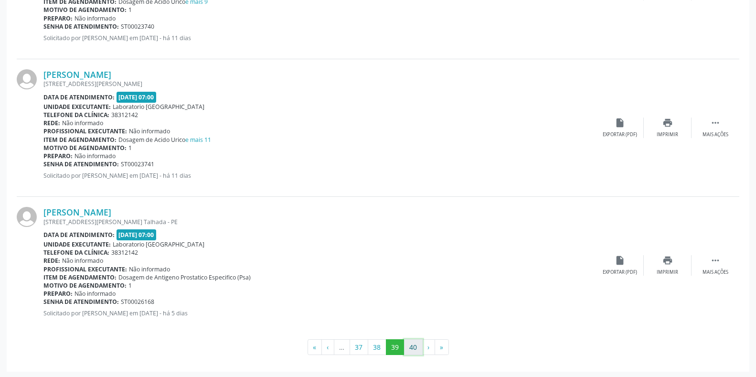
click at [411, 348] on button "40" at bounding box center [413, 347] width 19 height 16
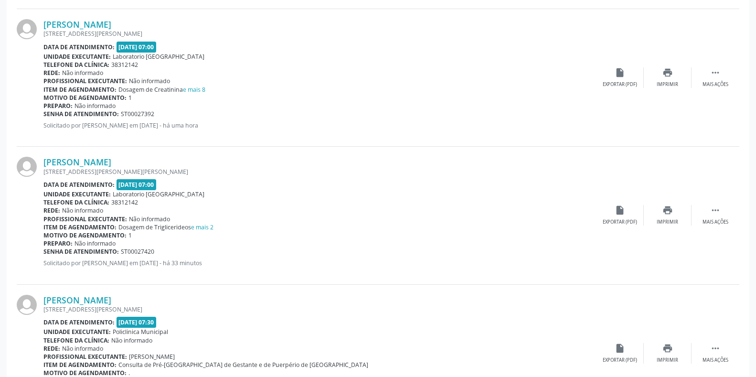
scroll to position [1598, 0]
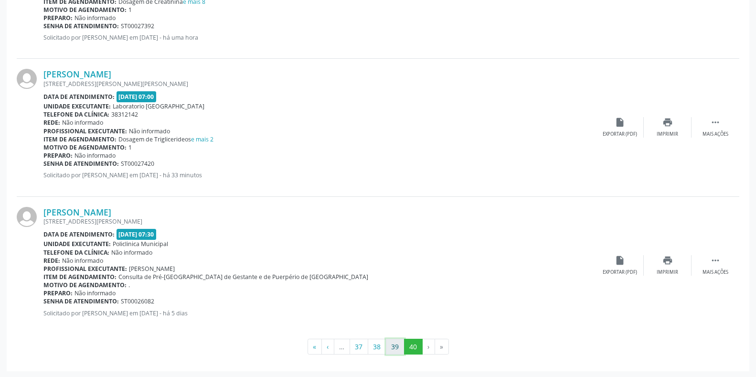
click at [396, 345] on button "39" at bounding box center [395, 347] width 19 height 16
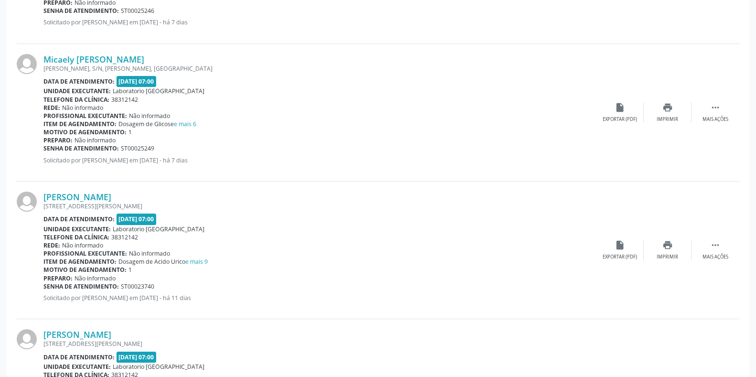
scroll to position [1830, 0]
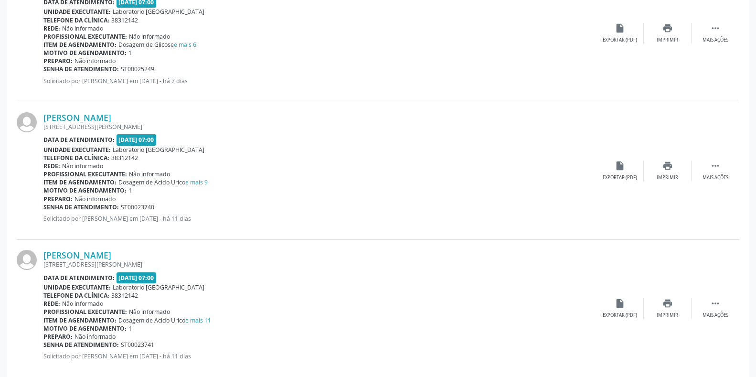
click at [556, 316] on div "Item de agendamento: Dosagem de Acido Urico e mais 11" at bounding box center [319, 320] width 552 height 8
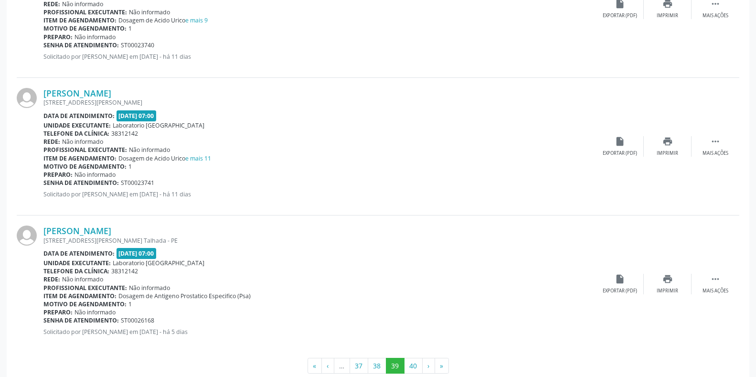
scroll to position [2010, 0]
